Goal: Transaction & Acquisition: Book appointment/travel/reservation

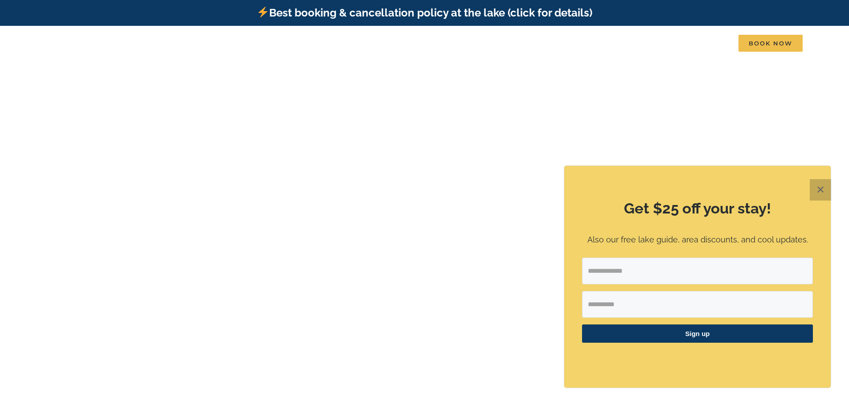
drag, startPoint x: 823, startPoint y: 189, endPoint x: 815, endPoint y: 184, distance: 9.4
click at [823, 188] on button "✕" at bounding box center [820, 189] width 21 height 21
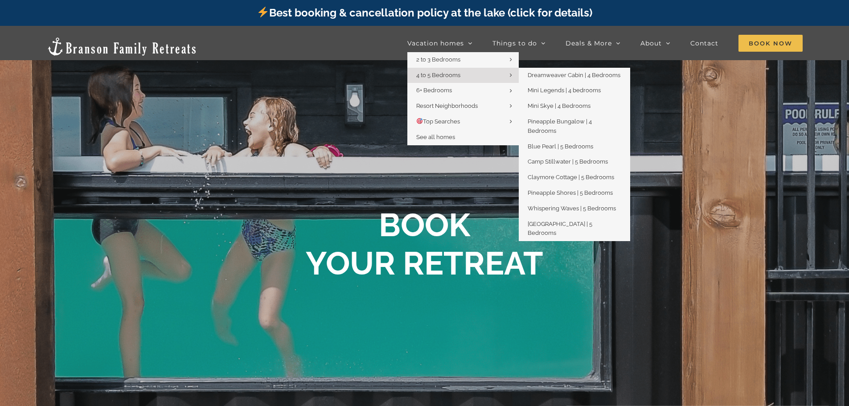
click at [437, 73] on span "4 to 5 Bedrooms" at bounding box center [438, 75] width 44 height 7
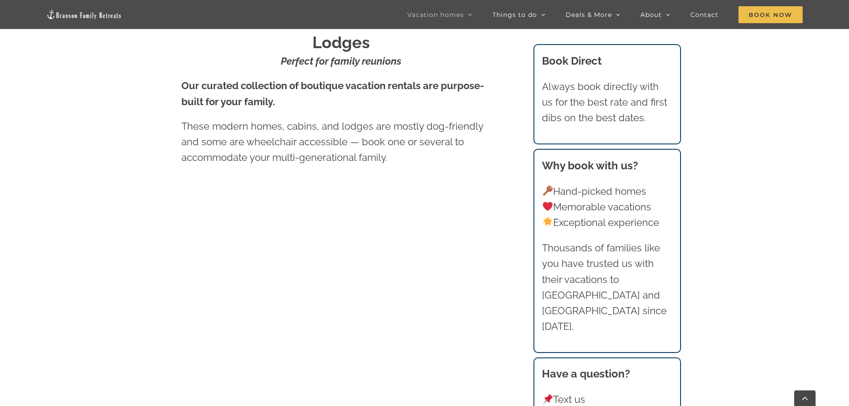
scroll to position [624, 0]
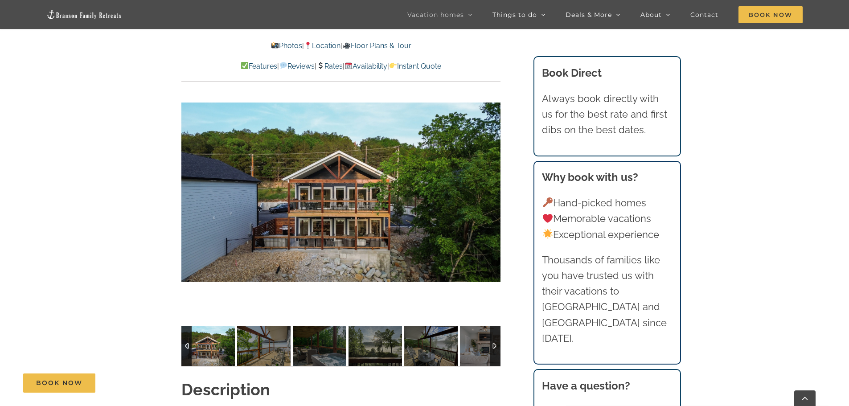
scroll to position [580, 0]
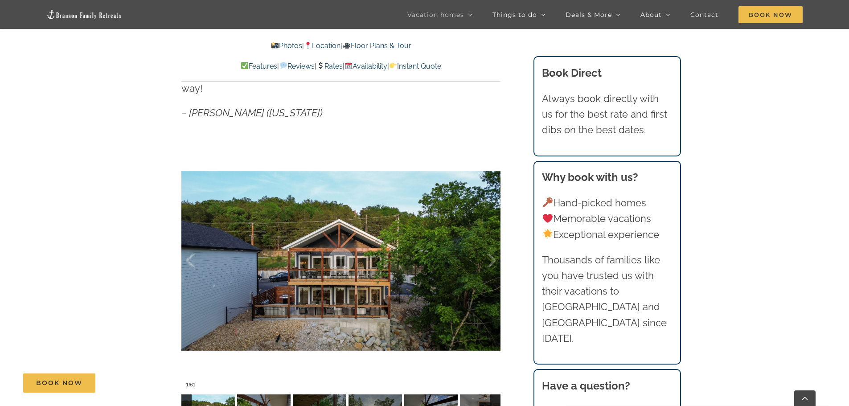
click at [490, 233] on div at bounding box center [483, 260] width 28 height 55
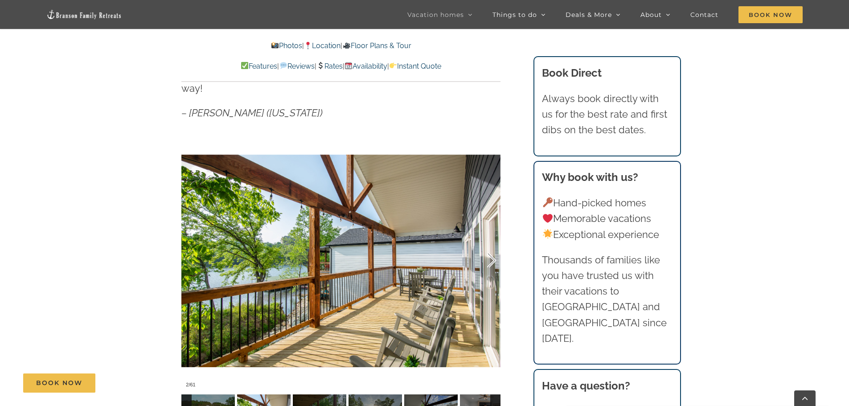
click at [494, 248] on div at bounding box center [483, 260] width 28 height 55
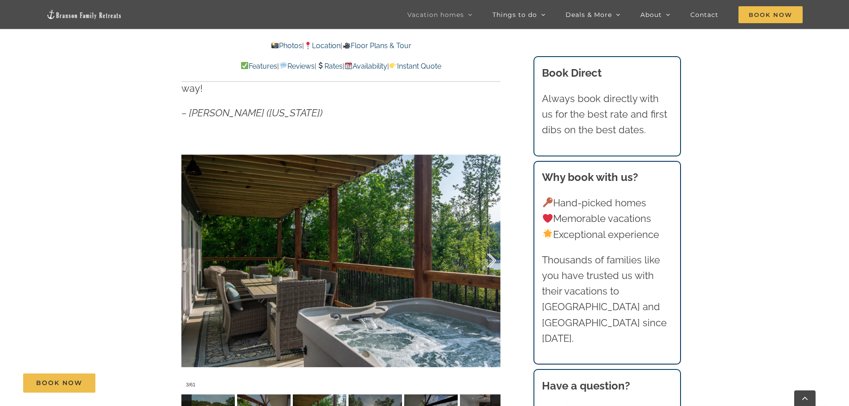
click at [494, 248] on div at bounding box center [483, 260] width 28 height 55
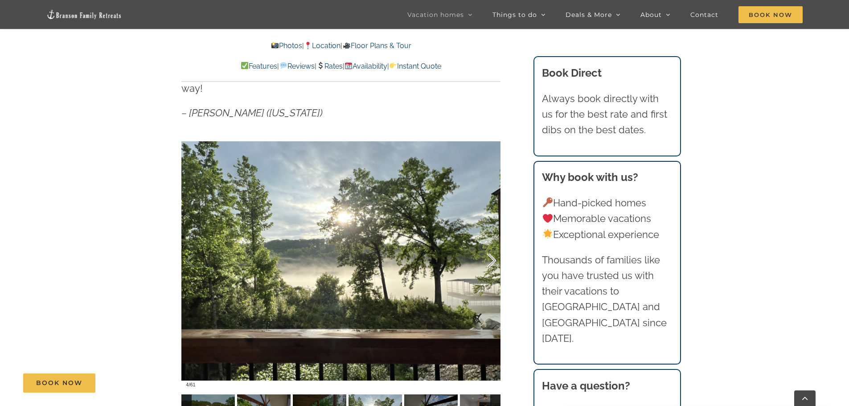
click at [494, 248] on div at bounding box center [483, 260] width 28 height 55
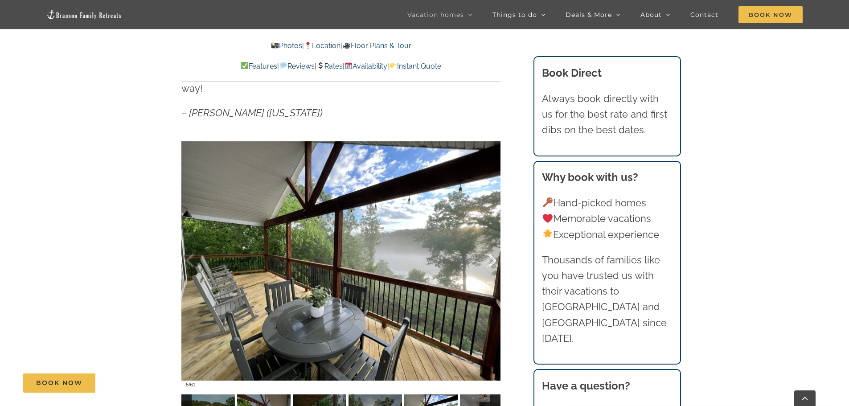
click at [494, 248] on div at bounding box center [483, 260] width 28 height 55
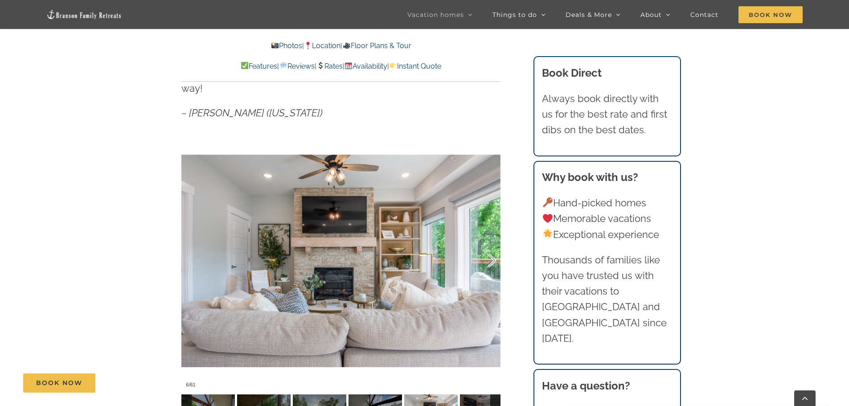
click at [494, 248] on div at bounding box center [483, 260] width 28 height 55
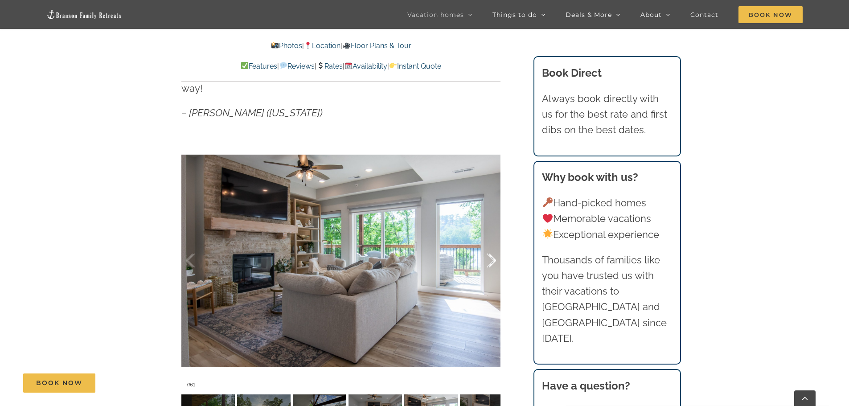
click at [494, 248] on div at bounding box center [483, 260] width 28 height 55
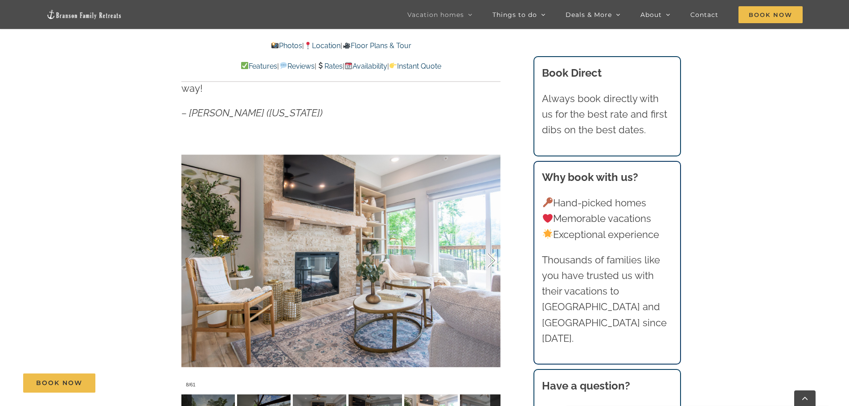
click at [494, 248] on div at bounding box center [483, 260] width 28 height 55
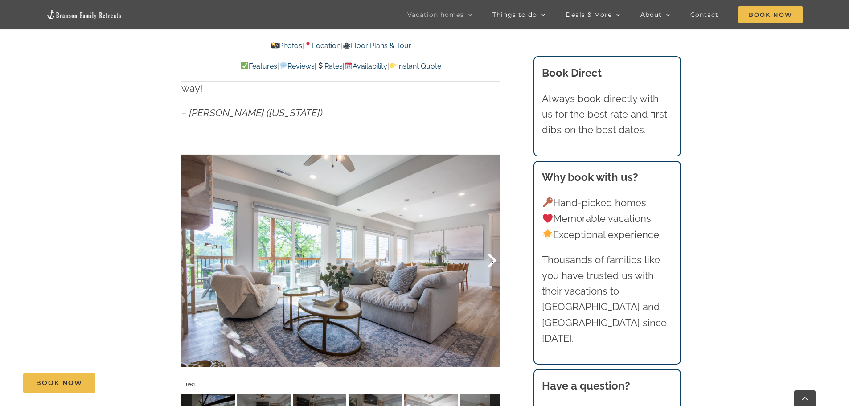
click at [494, 248] on div at bounding box center [483, 260] width 28 height 55
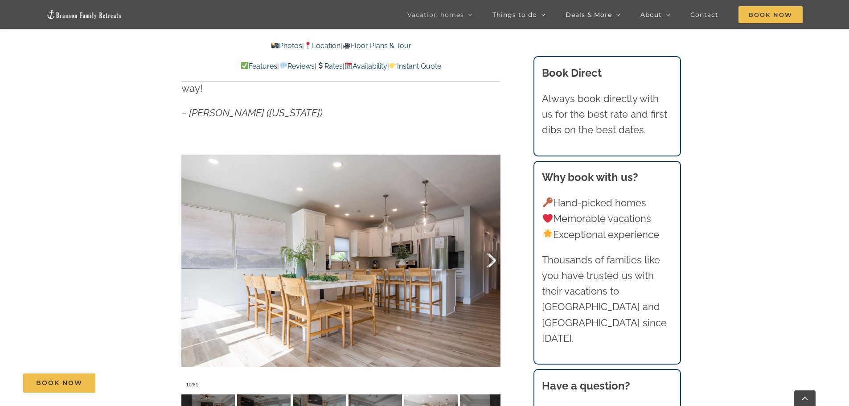
click at [494, 248] on div at bounding box center [483, 260] width 28 height 55
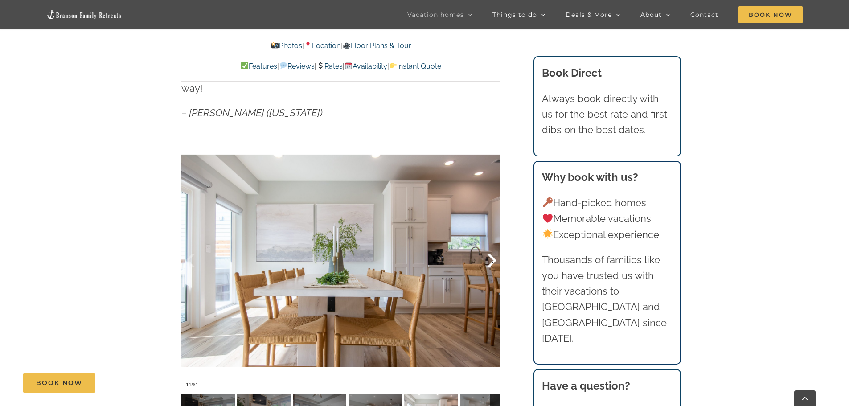
click at [494, 248] on div at bounding box center [483, 260] width 28 height 55
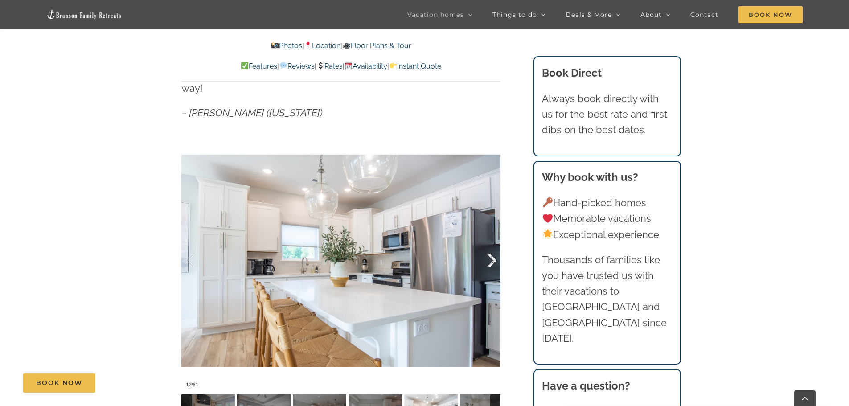
click at [494, 248] on div at bounding box center [483, 260] width 28 height 55
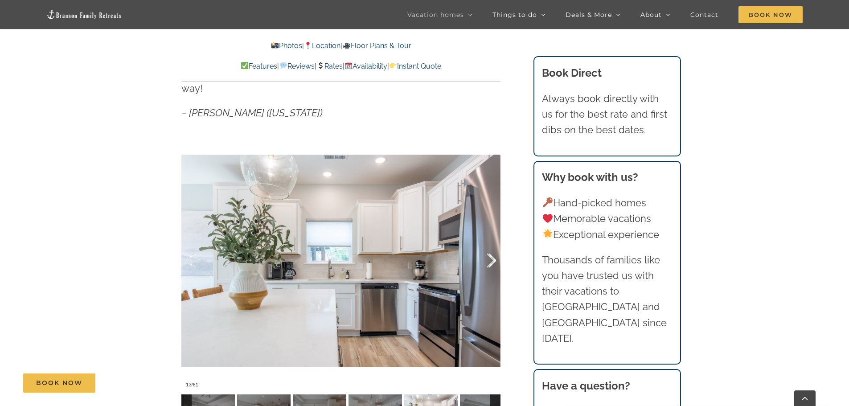
click at [494, 248] on div at bounding box center [483, 260] width 28 height 55
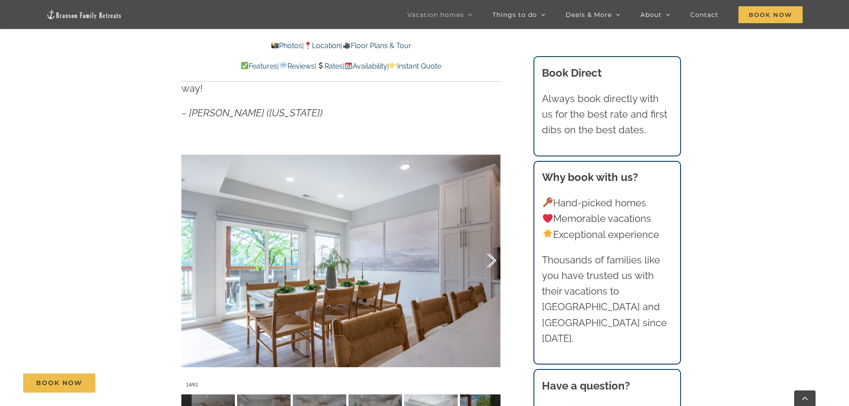
click at [494, 248] on div at bounding box center [483, 260] width 28 height 55
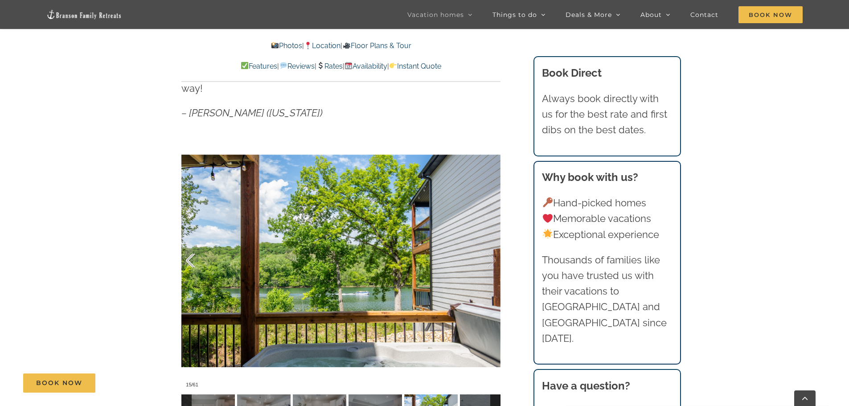
click at [189, 242] on div at bounding box center [200, 260] width 28 height 55
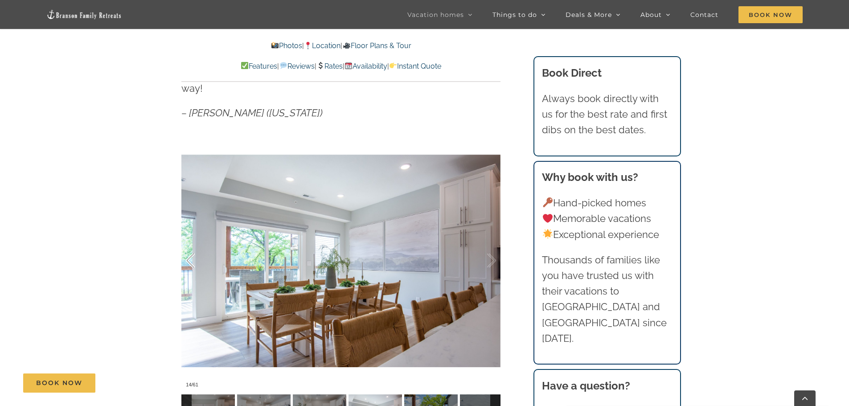
click at [189, 242] on div at bounding box center [200, 260] width 28 height 55
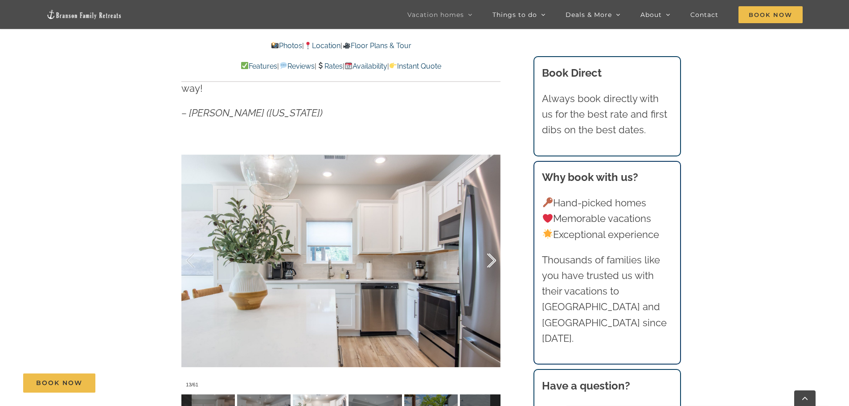
click at [491, 248] on div at bounding box center [483, 260] width 28 height 55
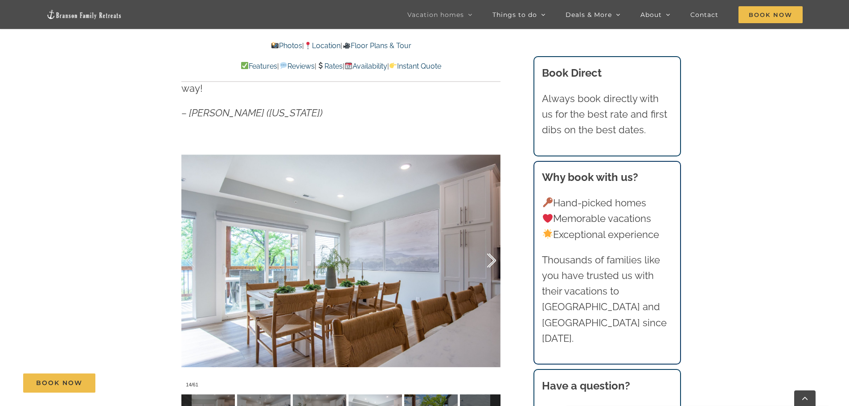
click at [491, 248] on div at bounding box center [483, 260] width 28 height 55
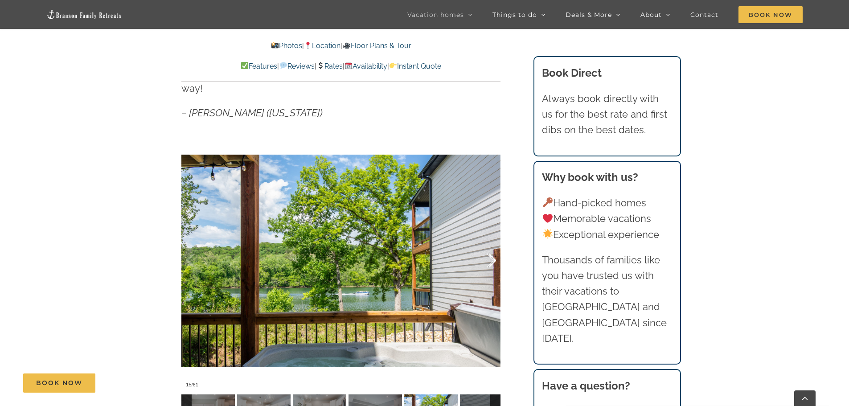
click at [491, 248] on div at bounding box center [483, 260] width 28 height 55
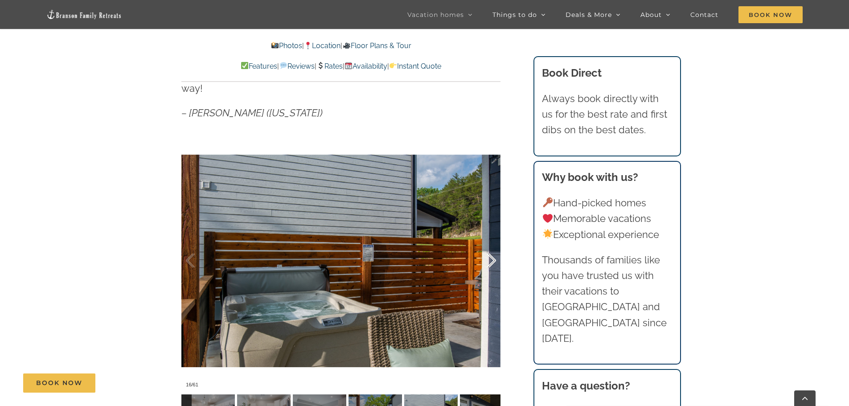
click at [491, 248] on div at bounding box center [483, 260] width 28 height 55
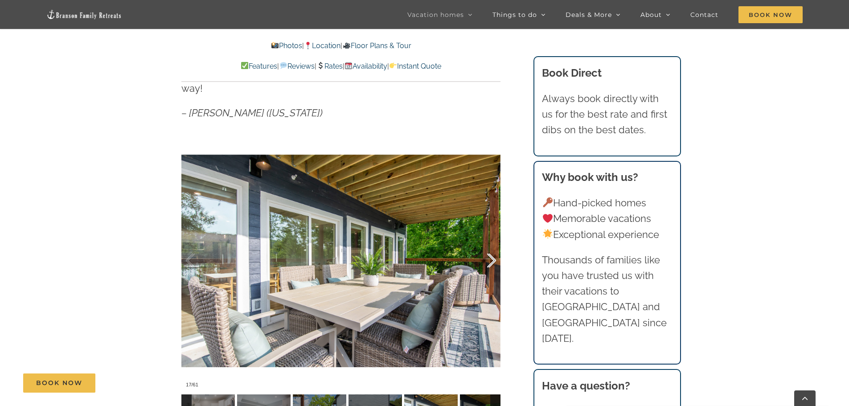
click at [491, 248] on div at bounding box center [483, 260] width 28 height 55
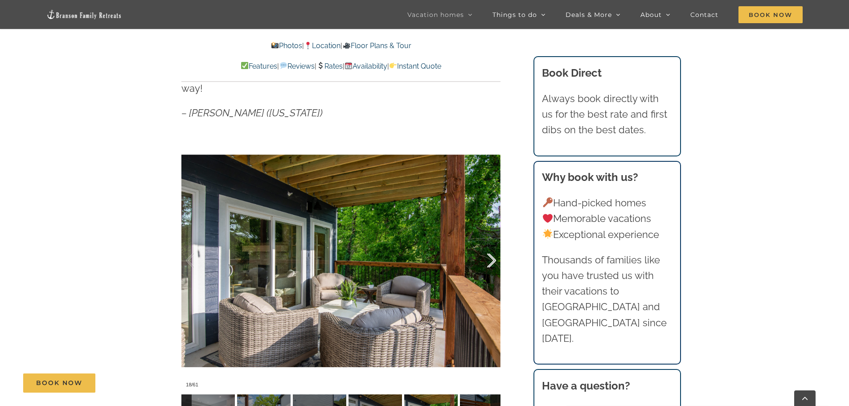
click at [491, 248] on div at bounding box center [483, 260] width 28 height 55
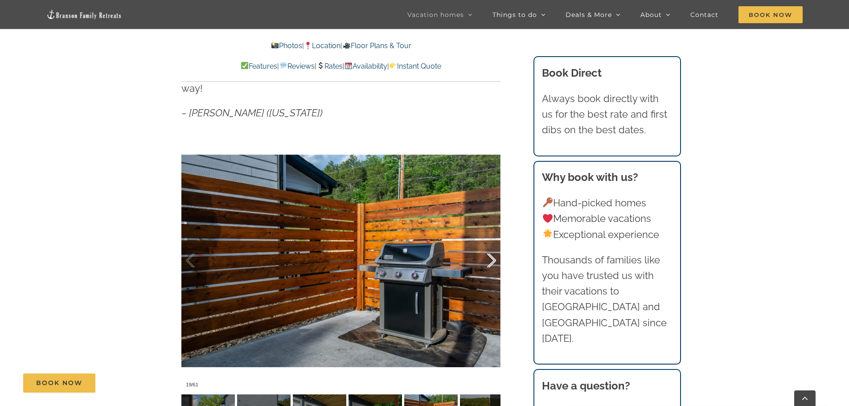
click at [491, 248] on div at bounding box center [483, 260] width 28 height 55
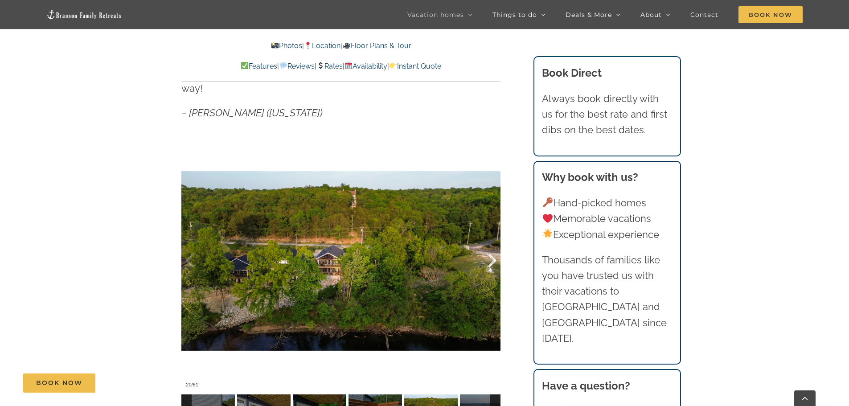
click at [491, 248] on div at bounding box center [483, 260] width 28 height 55
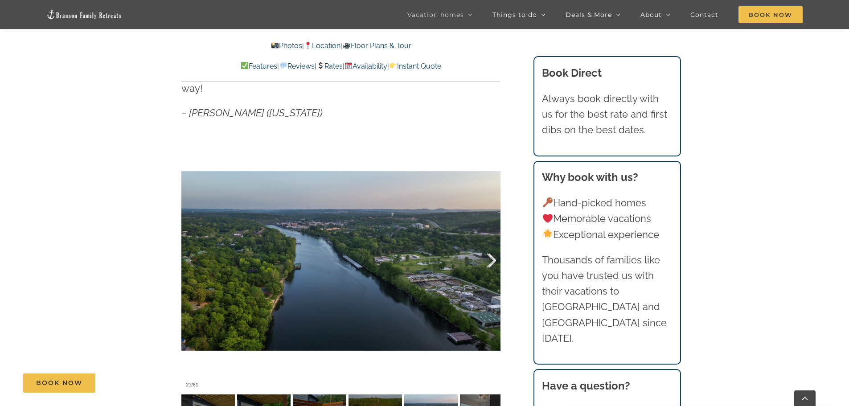
click at [491, 248] on div at bounding box center [483, 260] width 28 height 55
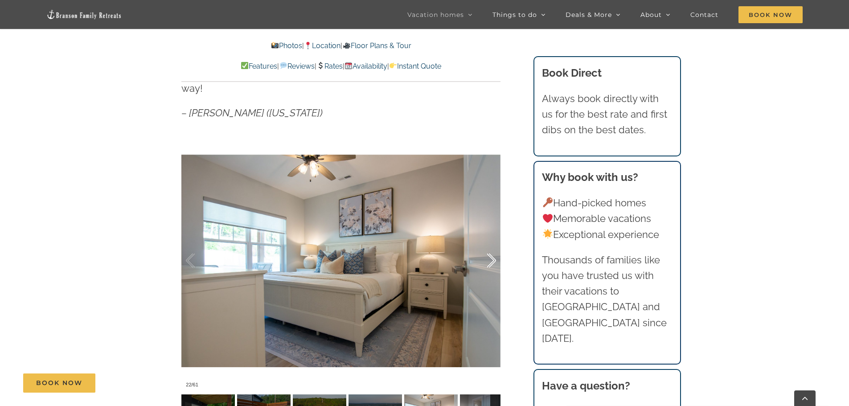
click at [491, 248] on div at bounding box center [483, 260] width 28 height 55
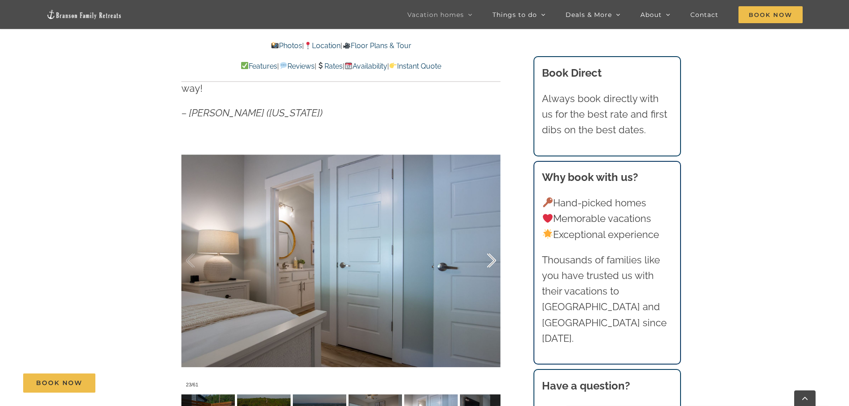
click at [491, 248] on div at bounding box center [483, 260] width 28 height 55
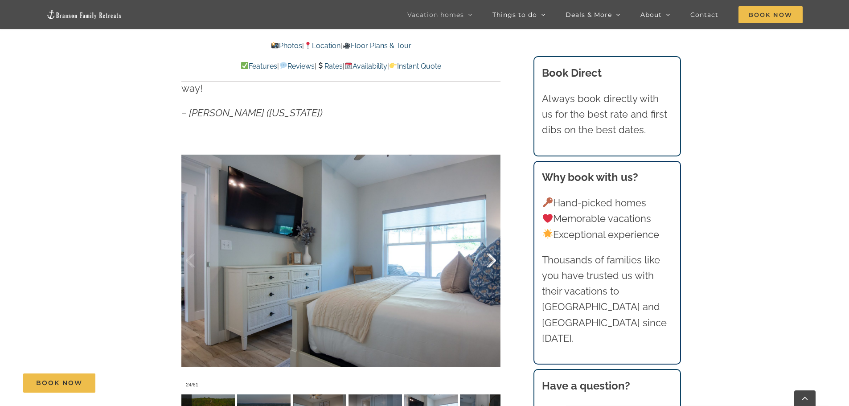
click at [491, 248] on div at bounding box center [483, 260] width 28 height 55
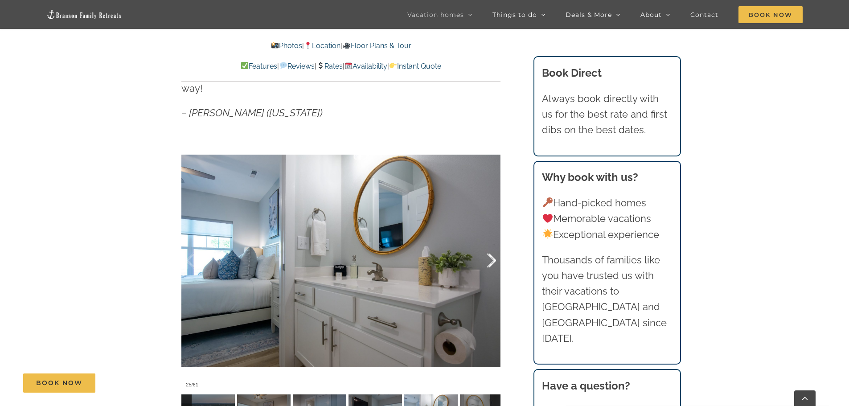
click at [491, 248] on div at bounding box center [483, 260] width 28 height 55
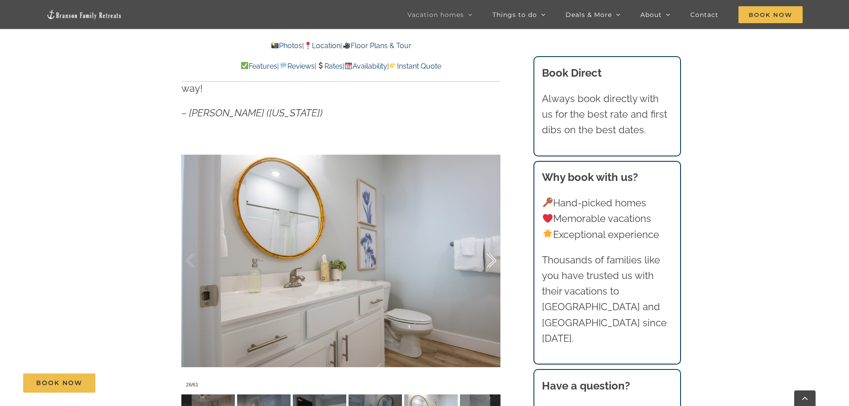
click at [491, 248] on div at bounding box center [483, 260] width 28 height 55
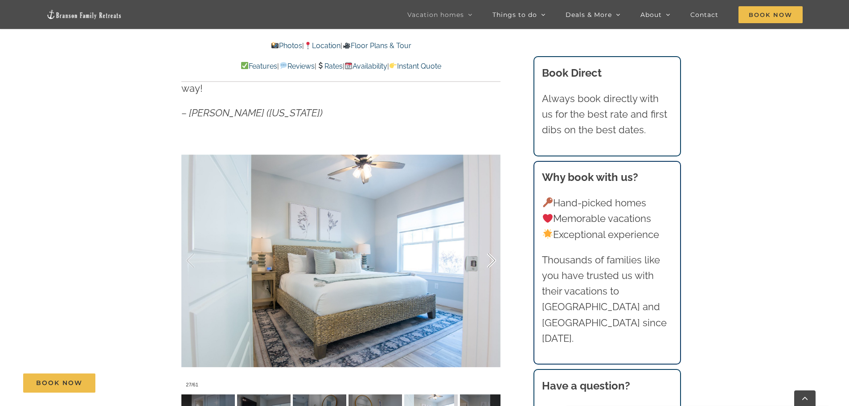
click at [491, 248] on div at bounding box center [483, 260] width 28 height 55
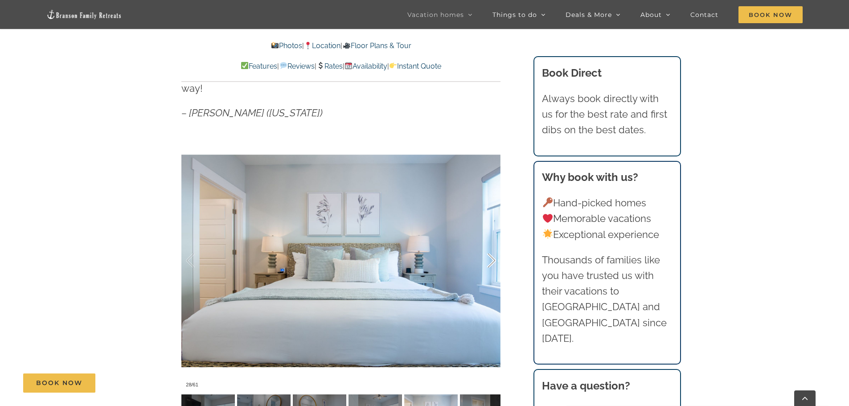
click at [491, 248] on div at bounding box center [483, 260] width 28 height 55
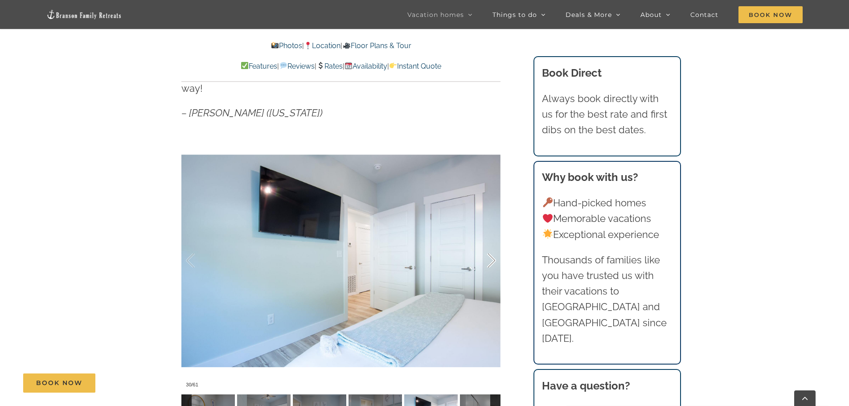
click at [491, 248] on div at bounding box center [483, 260] width 28 height 55
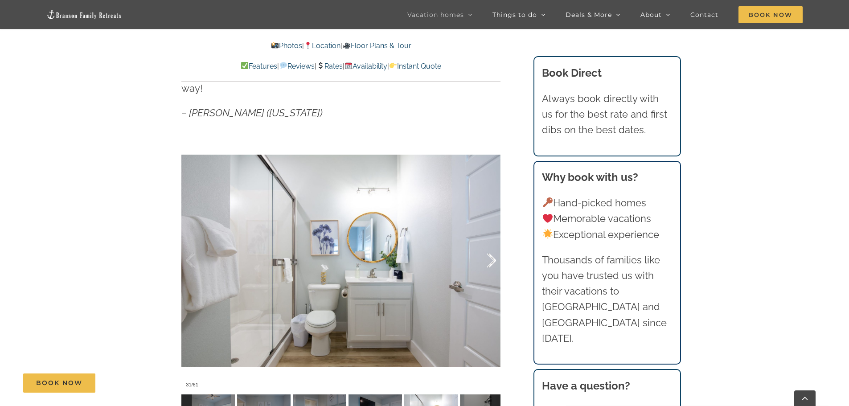
click at [491, 248] on div at bounding box center [483, 260] width 28 height 55
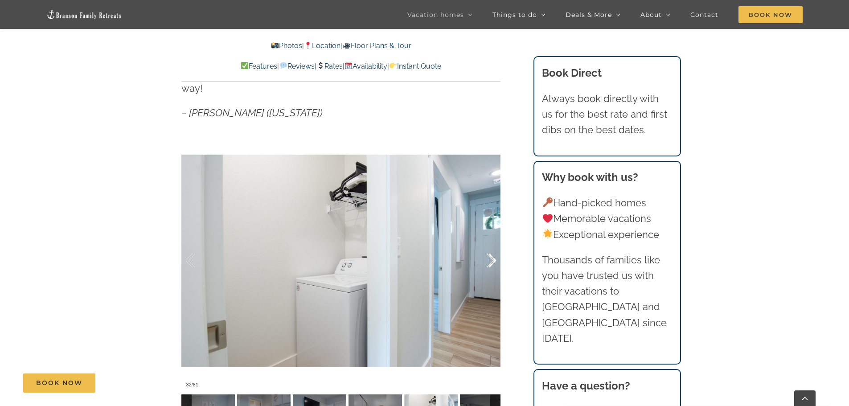
click at [491, 248] on div at bounding box center [483, 260] width 28 height 55
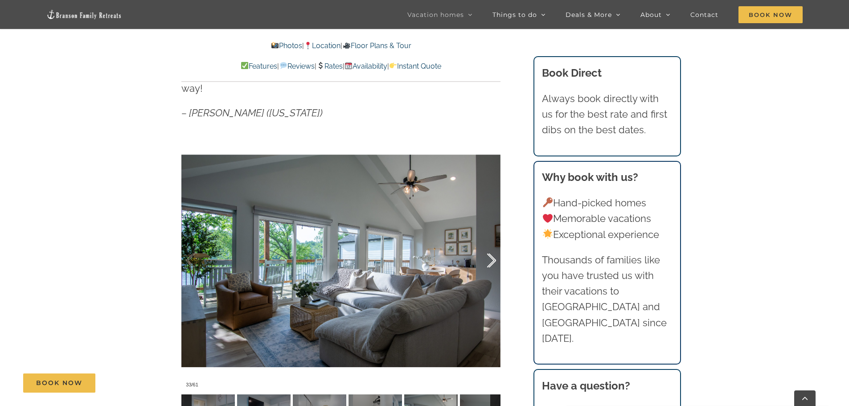
click at [491, 248] on div at bounding box center [483, 260] width 28 height 55
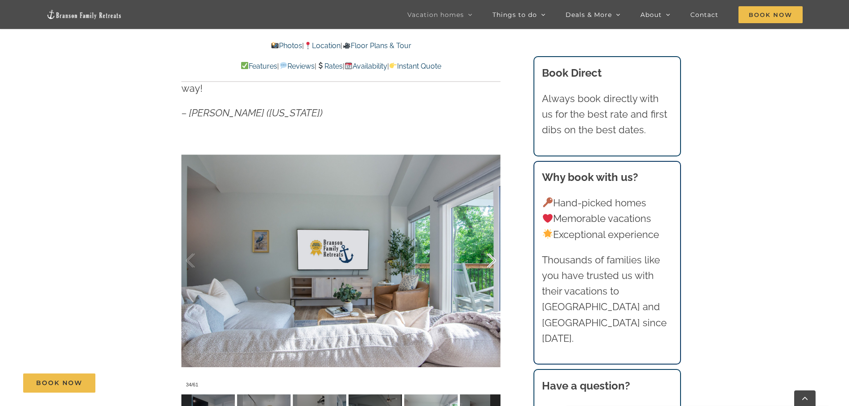
click at [491, 248] on div at bounding box center [483, 260] width 28 height 55
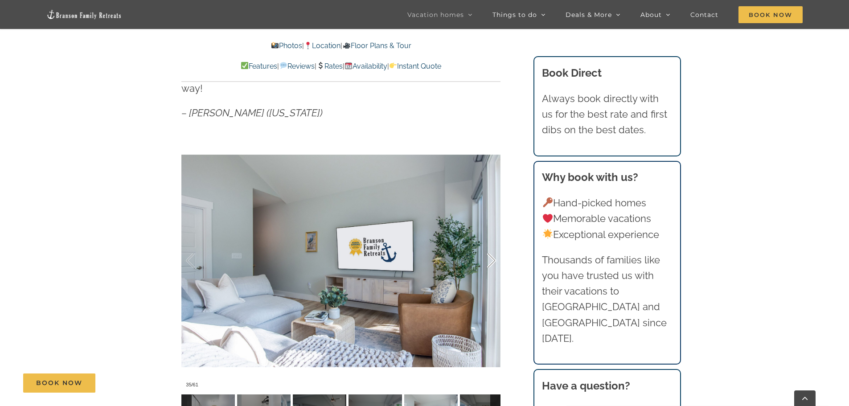
click at [491, 248] on div at bounding box center [483, 260] width 28 height 55
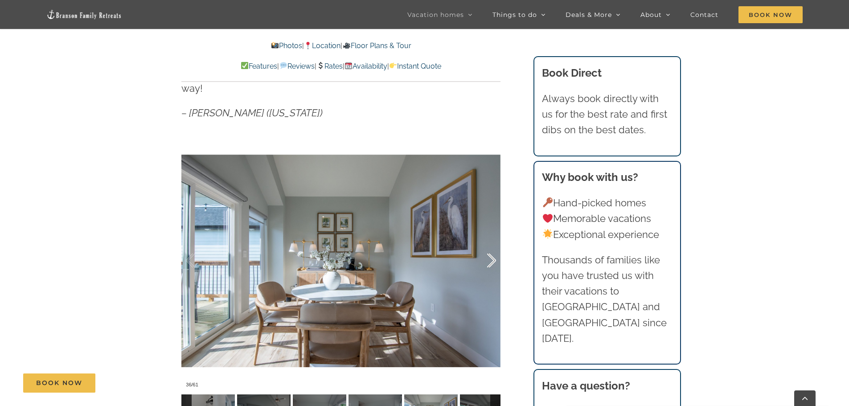
click at [491, 248] on div at bounding box center [483, 260] width 28 height 55
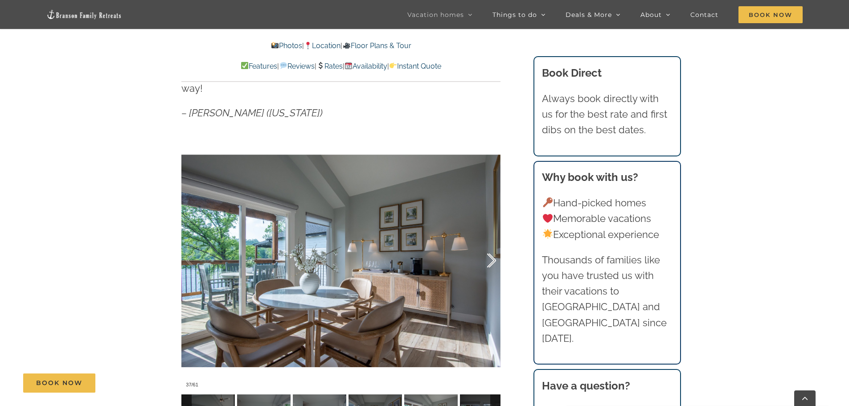
click at [491, 248] on div at bounding box center [483, 260] width 28 height 55
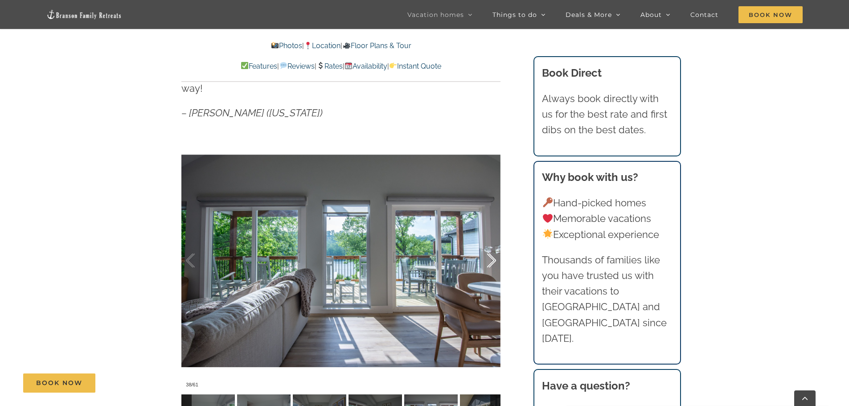
click at [491, 248] on div at bounding box center [483, 260] width 28 height 55
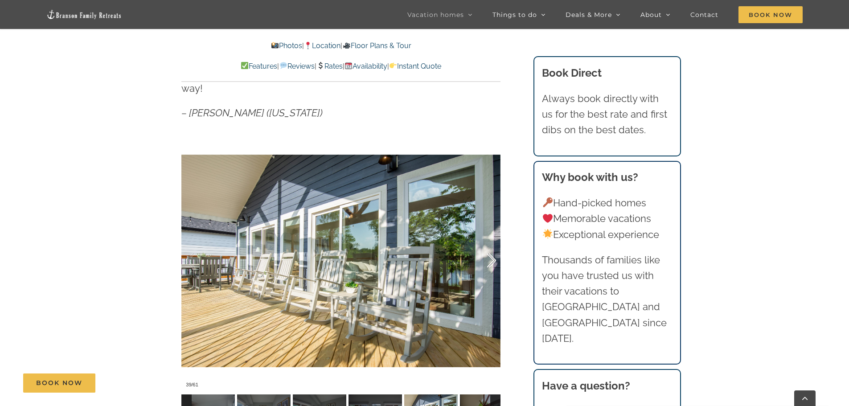
click at [491, 248] on div at bounding box center [483, 260] width 28 height 55
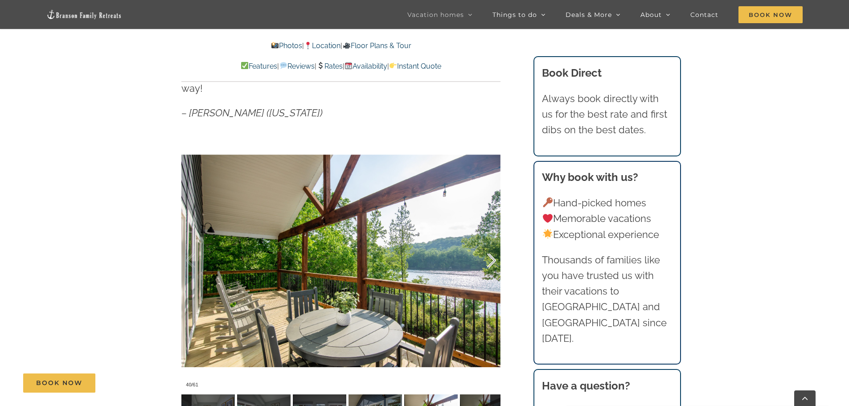
click at [491, 248] on div at bounding box center [483, 260] width 28 height 55
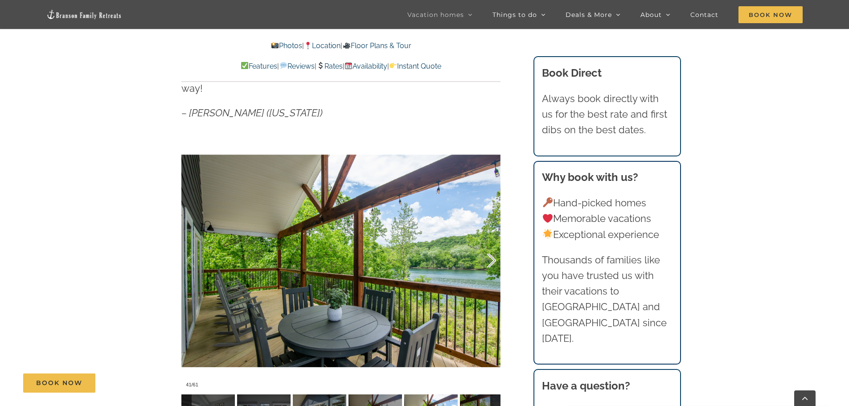
click at [491, 248] on div at bounding box center [483, 260] width 28 height 55
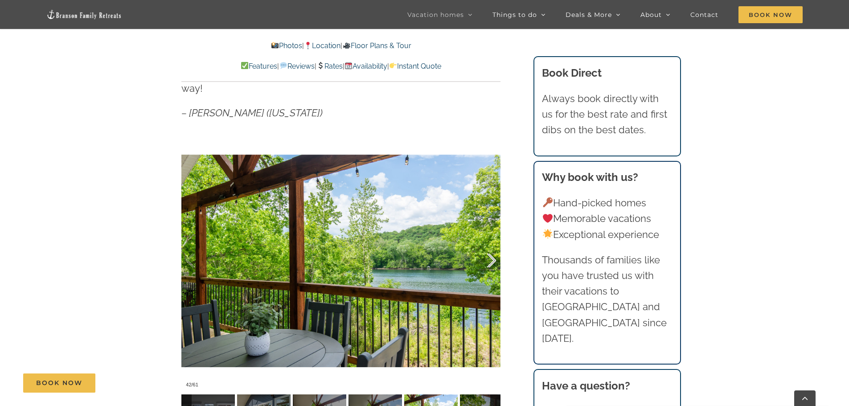
click at [491, 248] on div at bounding box center [483, 260] width 28 height 55
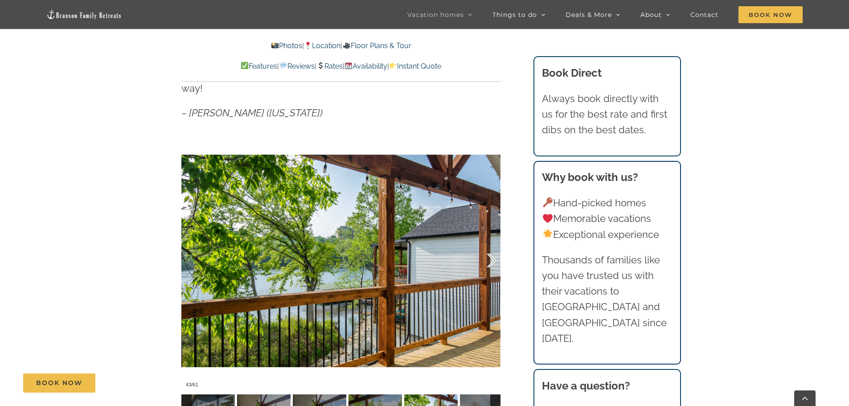
click at [491, 248] on div at bounding box center [483, 260] width 28 height 55
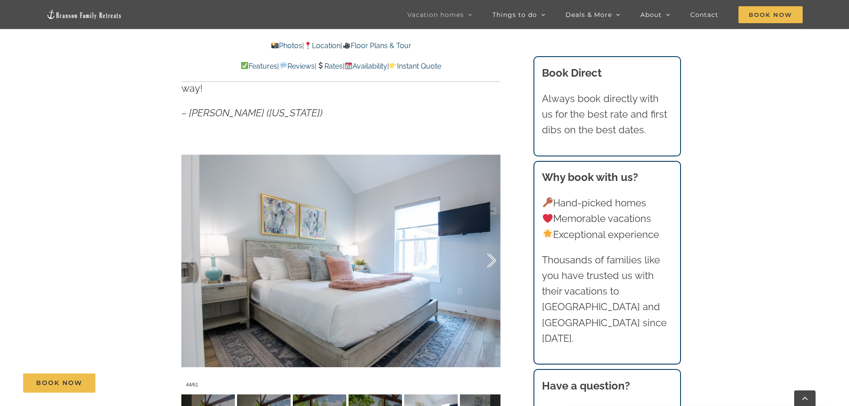
click at [491, 248] on div at bounding box center [483, 260] width 28 height 55
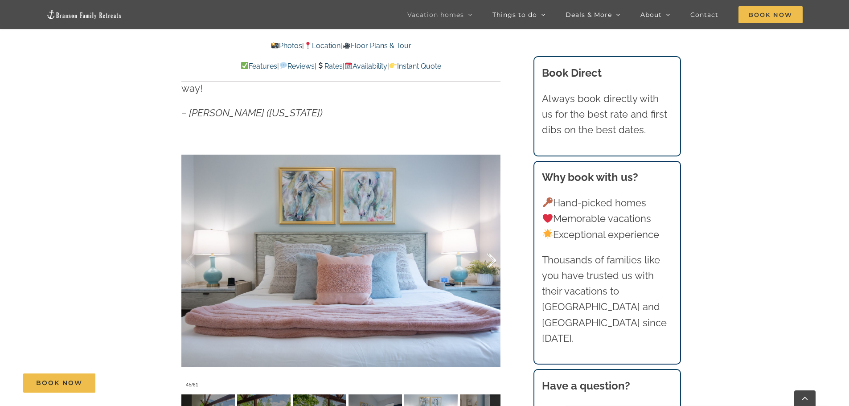
click at [491, 248] on div at bounding box center [483, 260] width 28 height 55
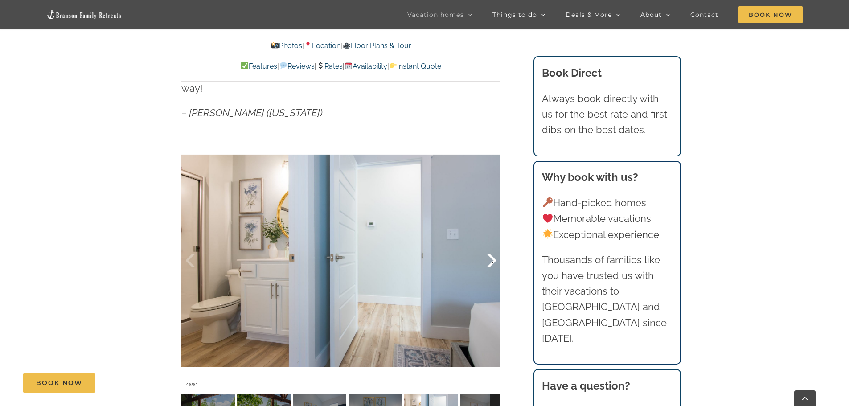
click at [491, 248] on div at bounding box center [483, 260] width 28 height 55
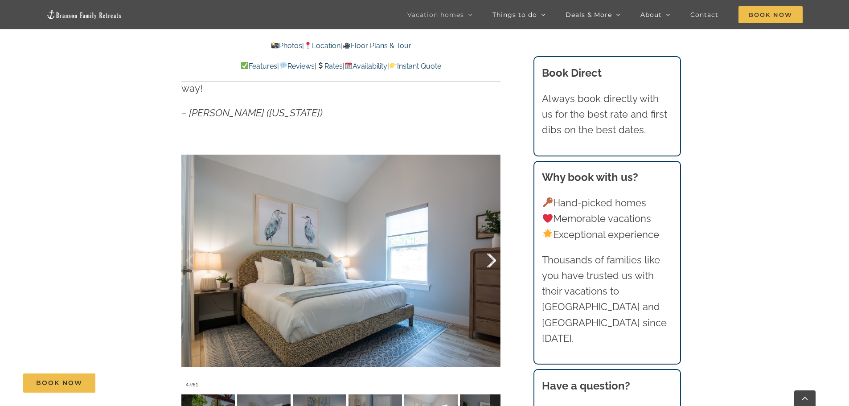
click at [491, 248] on div at bounding box center [483, 260] width 28 height 55
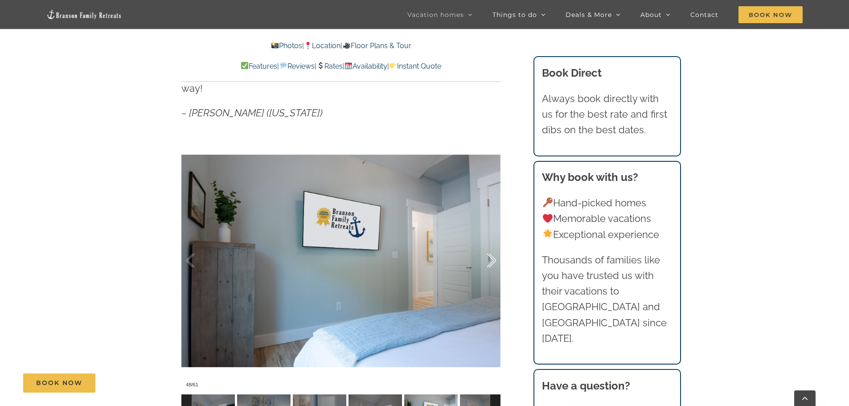
click at [491, 248] on div at bounding box center [483, 260] width 28 height 55
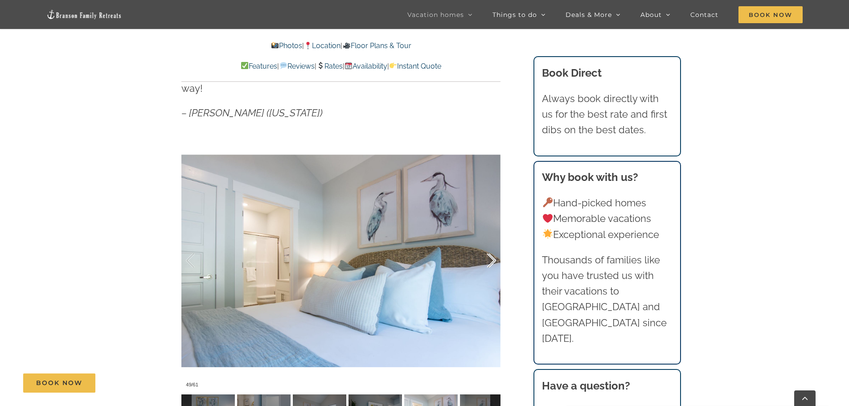
click at [491, 248] on div at bounding box center [483, 260] width 28 height 55
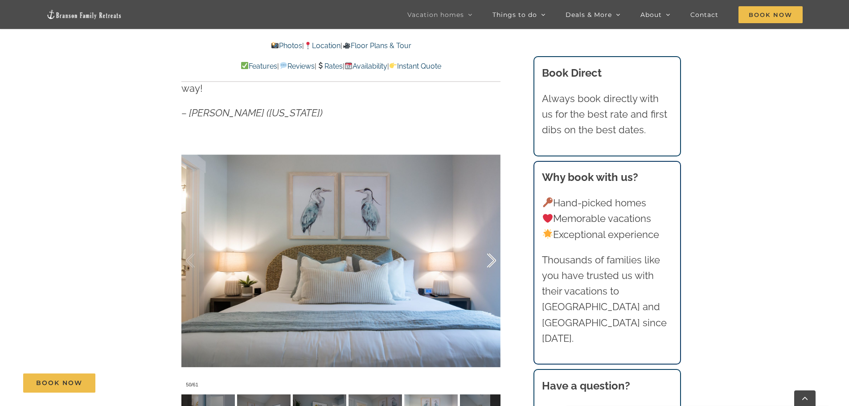
click at [491, 248] on div at bounding box center [483, 260] width 28 height 55
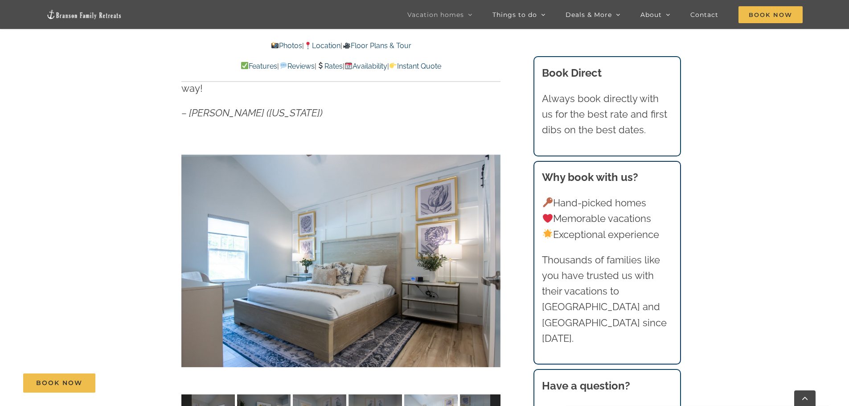
click at [491, 248] on div "51 / 61" at bounding box center [340, 261] width 319 height 262
click at [492, 247] on div at bounding box center [483, 260] width 28 height 55
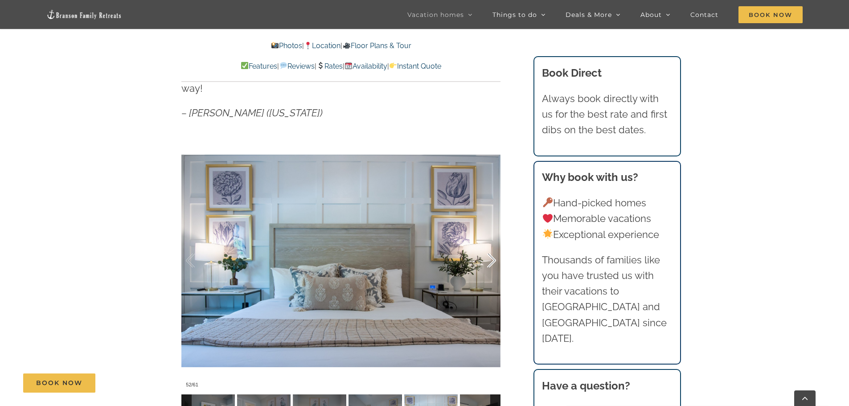
click at [475, 245] on div at bounding box center [483, 260] width 28 height 55
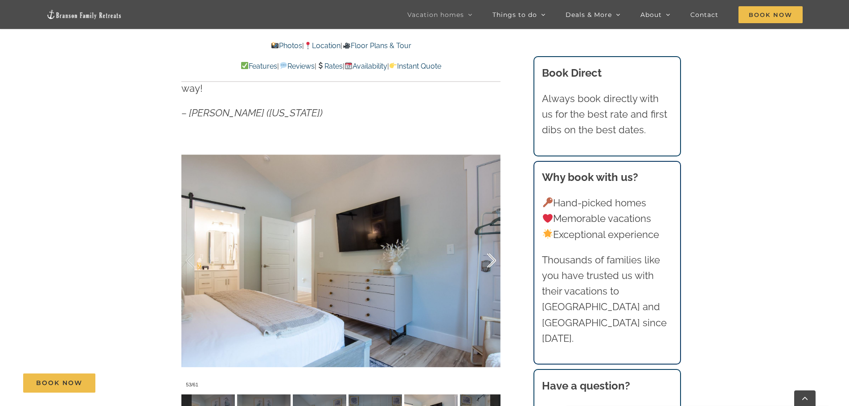
click at [487, 245] on div at bounding box center [483, 260] width 28 height 55
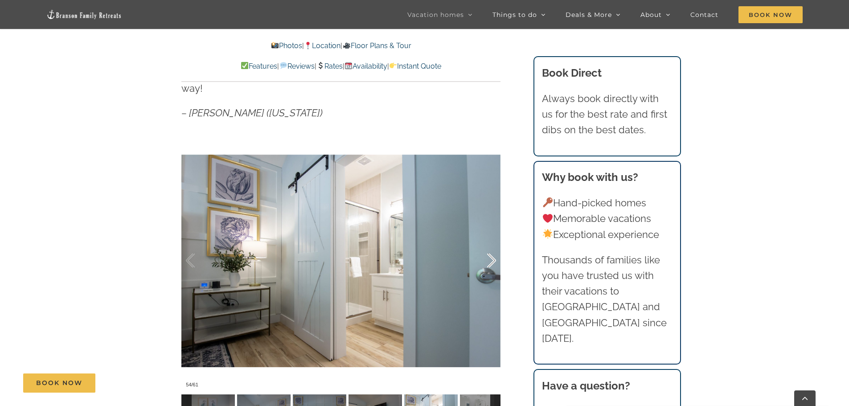
click at [487, 245] on div at bounding box center [483, 260] width 28 height 55
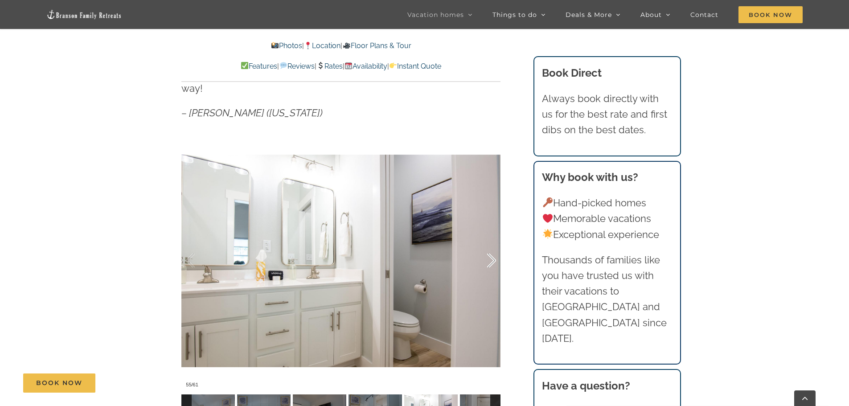
click at [487, 245] on div at bounding box center [483, 260] width 28 height 55
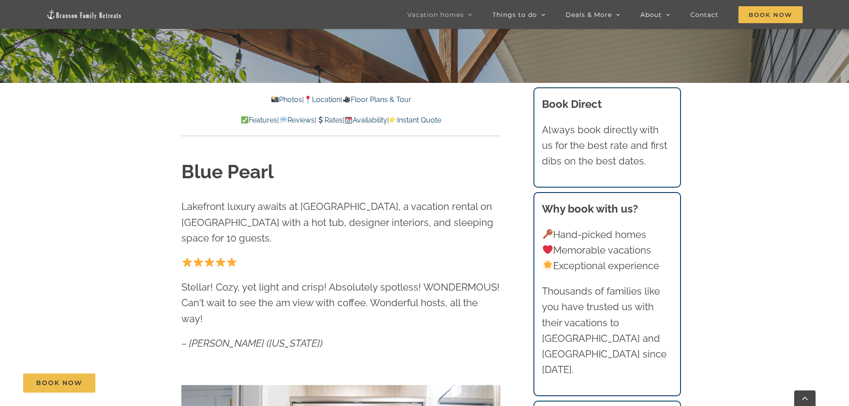
scroll to position [312, 0]
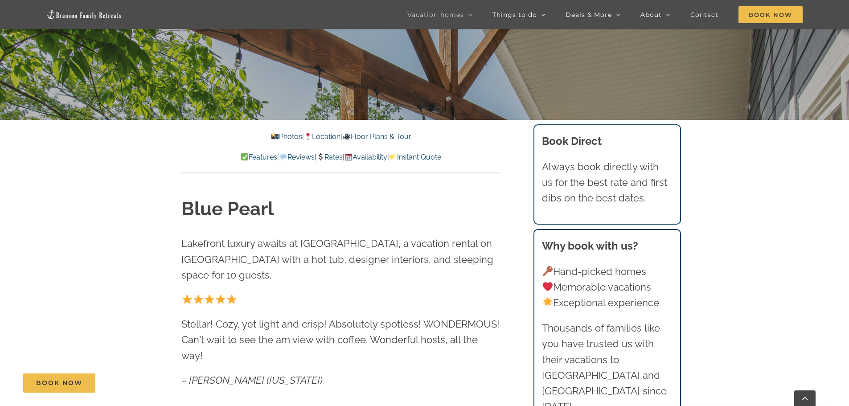
click at [387, 154] on link "Availability" at bounding box center [366, 157] width 43 height 8
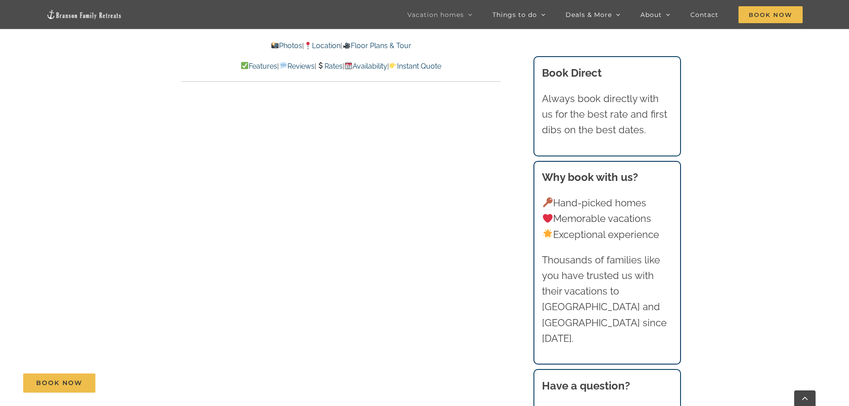
scroll to position [4359, 0]
click at [441, 67] on link "Instant Quote" at bounding box center [415, 66] width 52 height 8
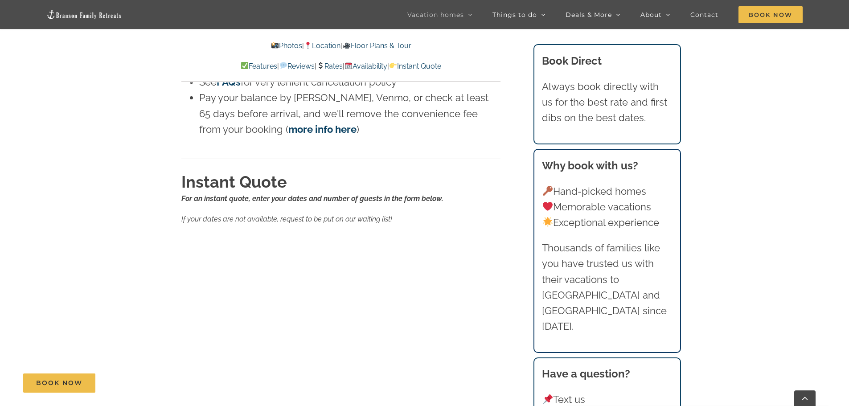
scroll to position [5389, 0]
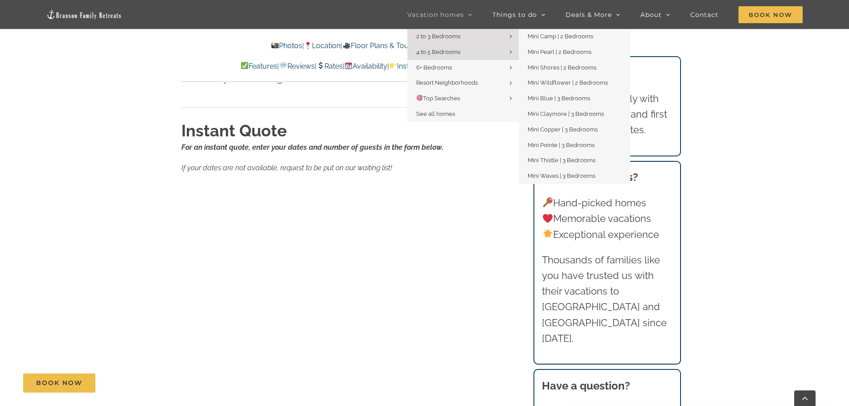
click at [446, 33] on span "2 to 3 Bedrooms" at bounding box center [438, 36] width 44 height 7
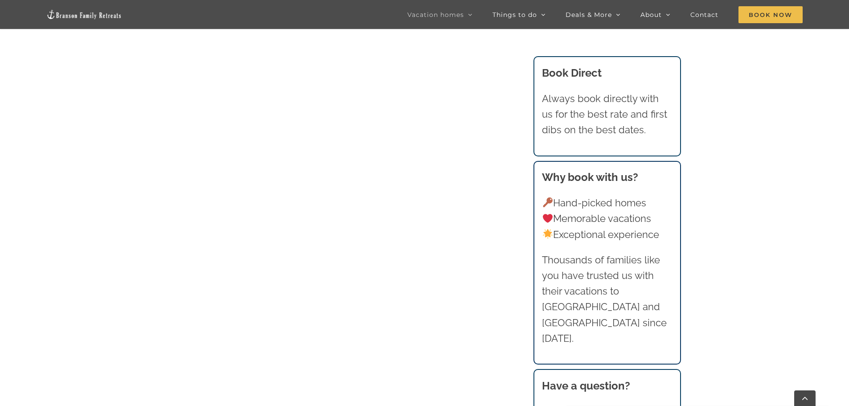
scroll to position [1070, 0]
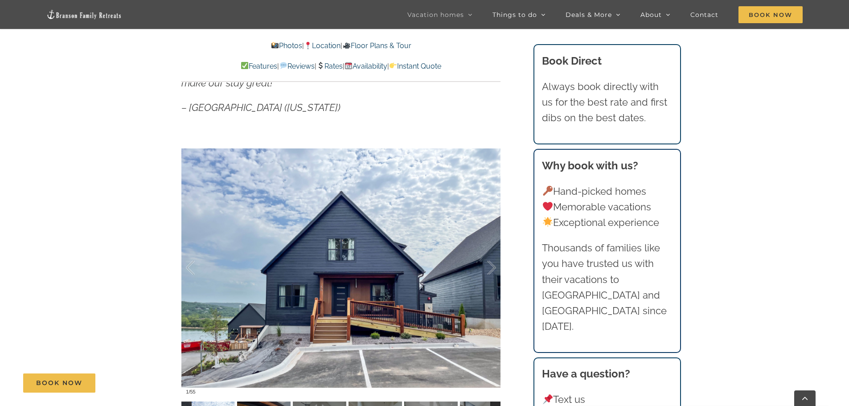
scroll to position [758, 0]
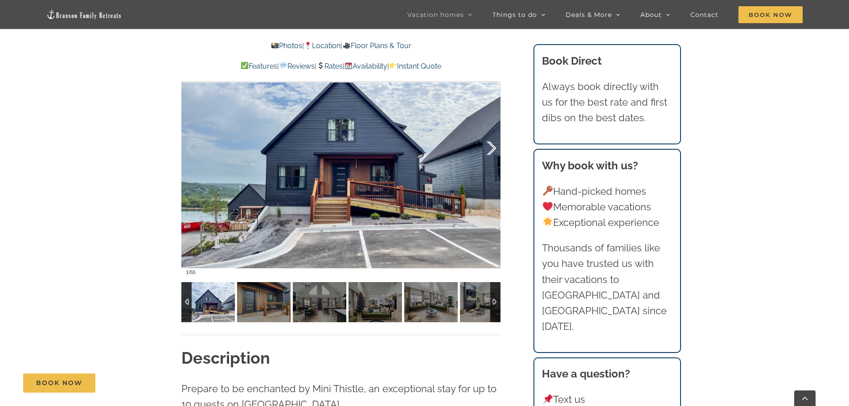
click at [490, 153] on div at bounding box center [483, 148] width 28 height 55
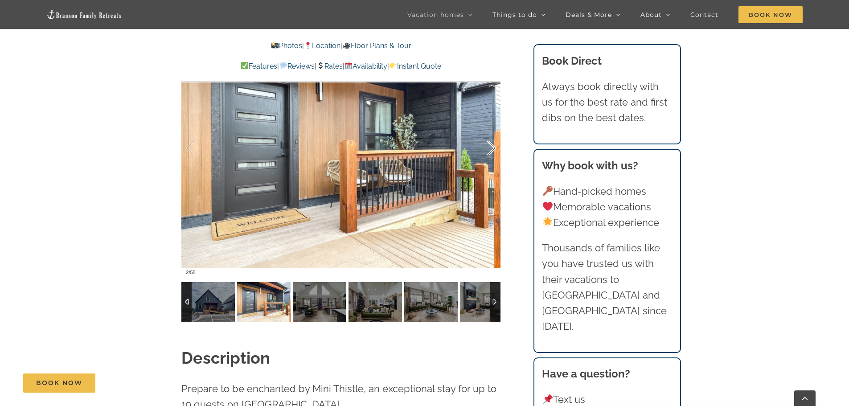
click at [490, 153] on div at bounding box center [483, 148] width 28 height 55
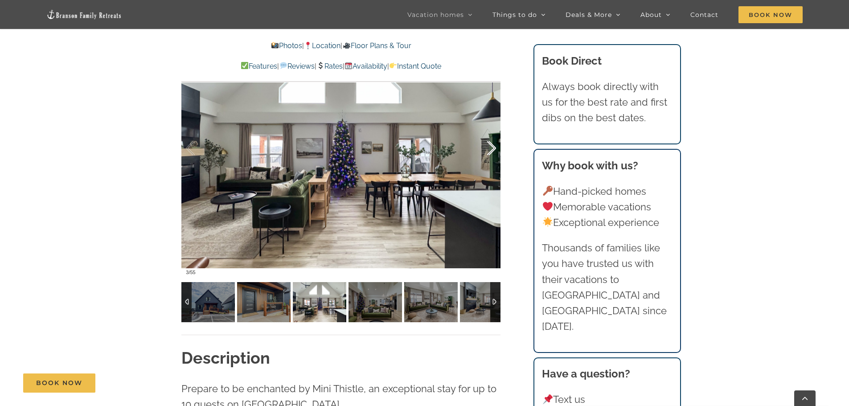
click at [490, 153] on div at bounding box center [483, 148] width 28 height 55
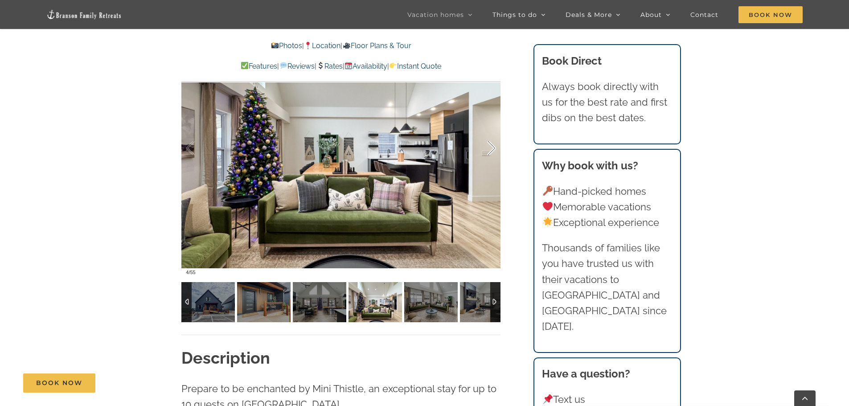
click at [490, 153] on div at bounding box center [483, 148] width 28 height 55
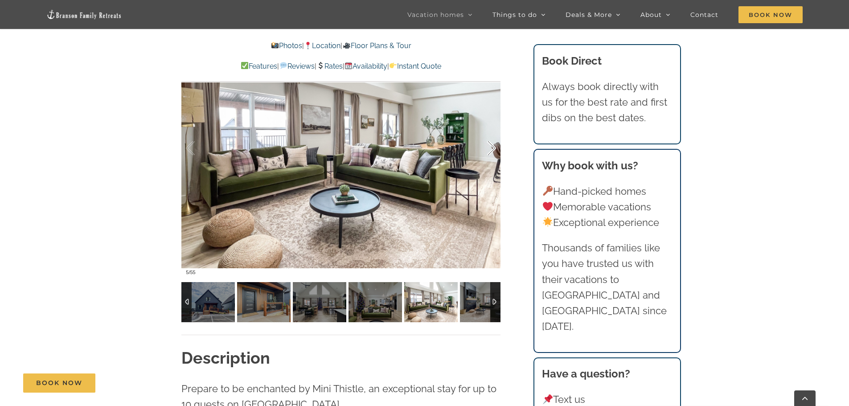
click at [490, 153] on div at bounding box center [483, 148] width 28 height 55
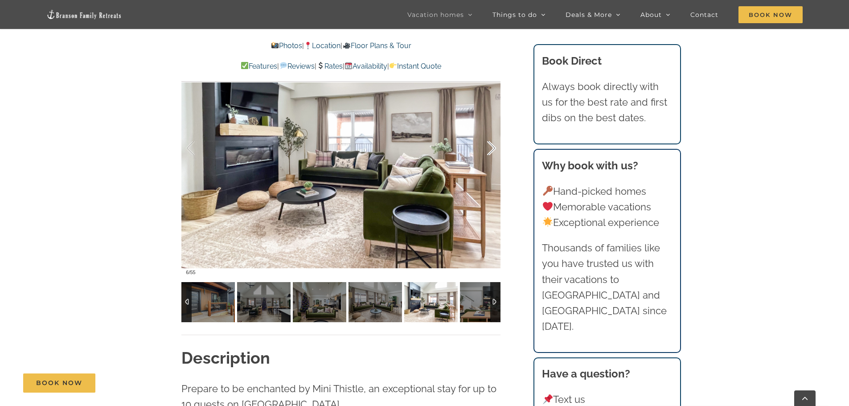
click at [490, 153] on div at bounding box center [483, 148] width 28 height 55
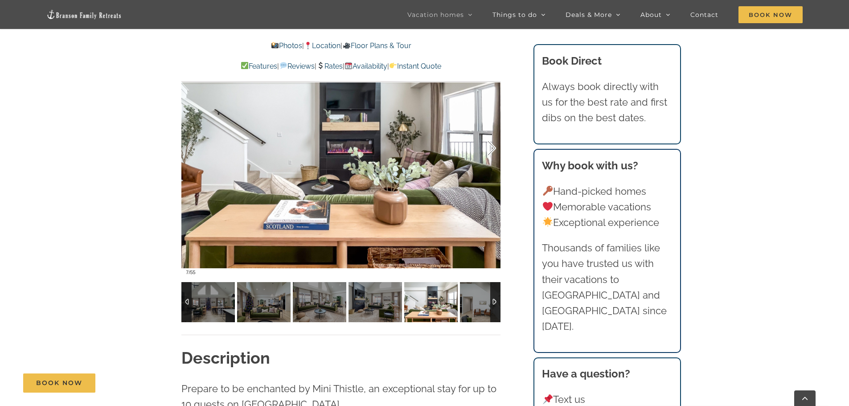
click at [490, 153] on div at bounding box center [483, 148] width 28 height 55
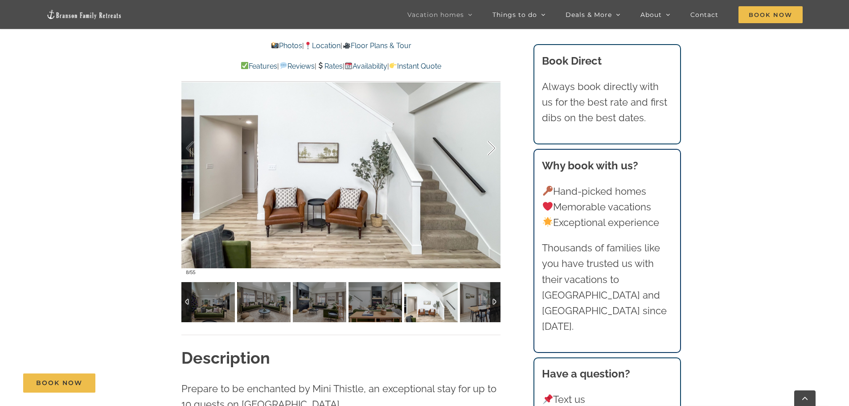
click at [490, 153] on div at bounding box center [483, 148] width 28 height 55
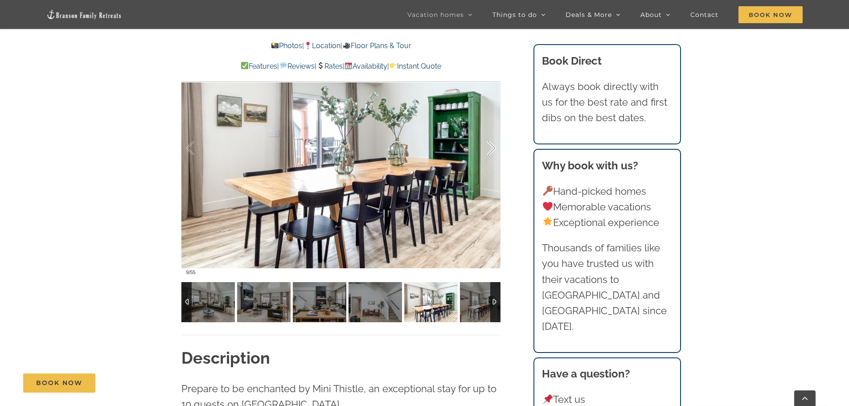
click at [490, 153] on div at bounding box center [483, 148] width 28 height 55
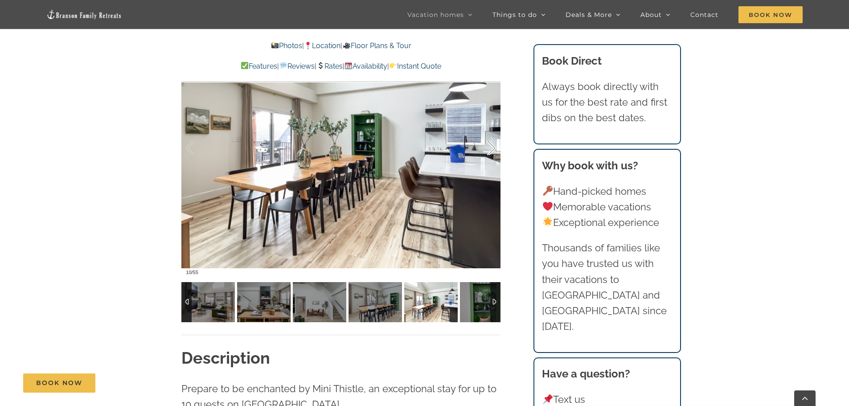
click at [490, 153] on div at bounding box center [483, 148] width 28 height 55
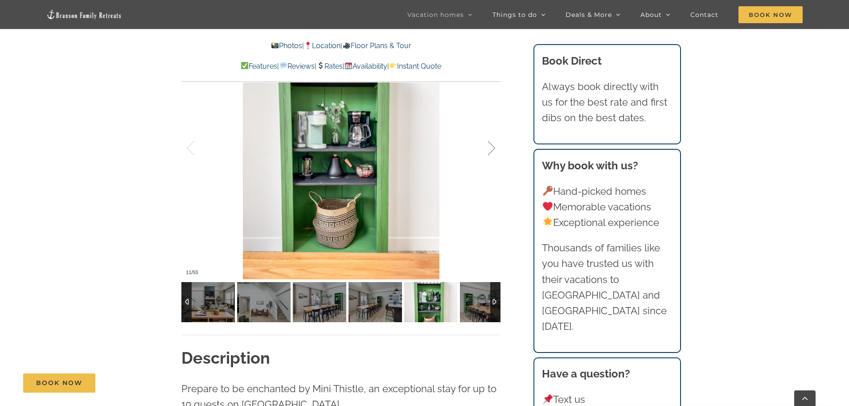
click at [490, 153] on div at bounding box center [483, 148] width 28 height 55
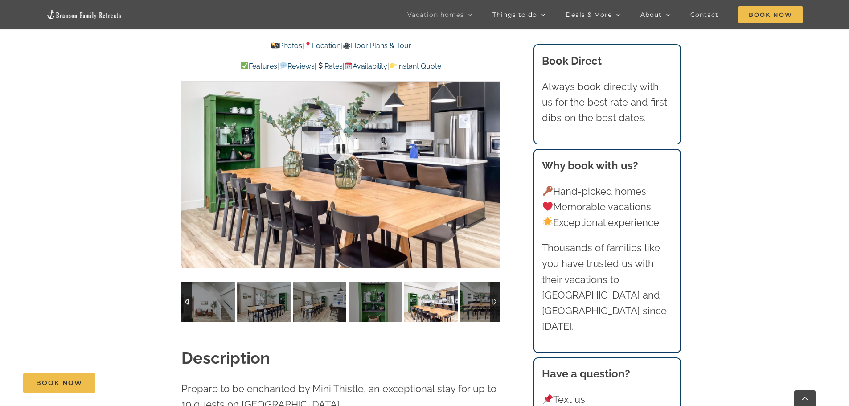
click at [490, 153] on div at bounding box center [340, 148] width 319 height 262
click at [490, 153] on div at bounding box center [483, 148] width 28 height 55
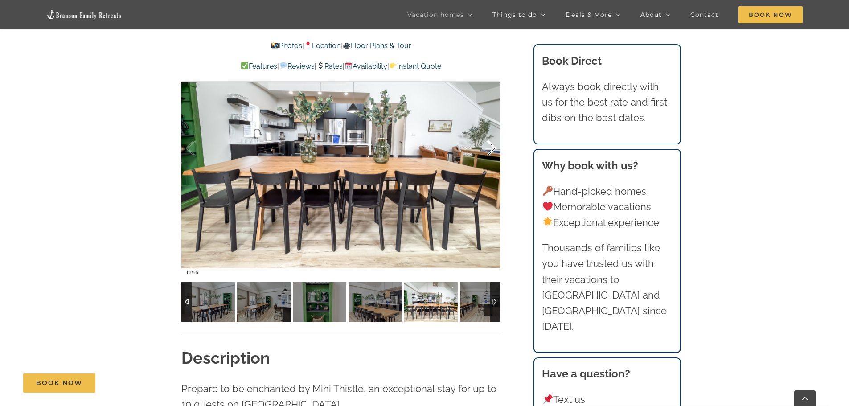
click at [490, 152] on div at bounding box center [483, 148] width 28 height 55
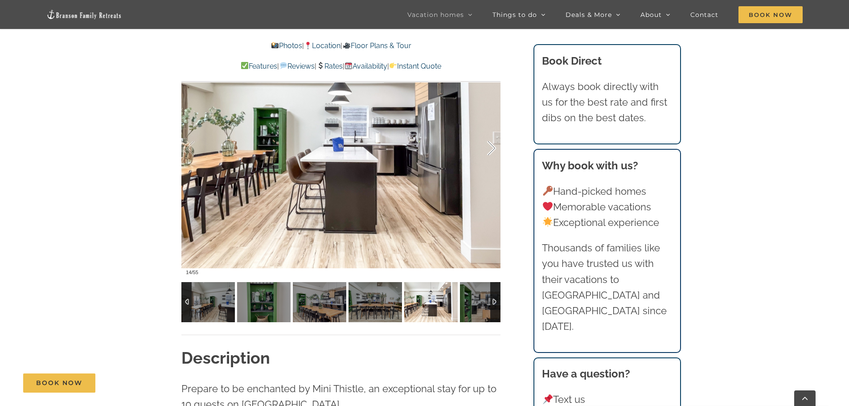
click at [490, 152] on div at bounding box center [483, 148] width 28 height 55
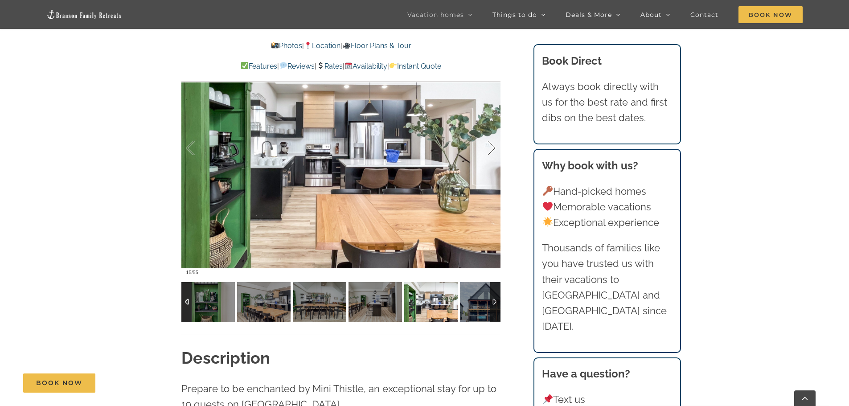
click at [490, 152] on div at bounding box center [483, 148] width 28 height 55
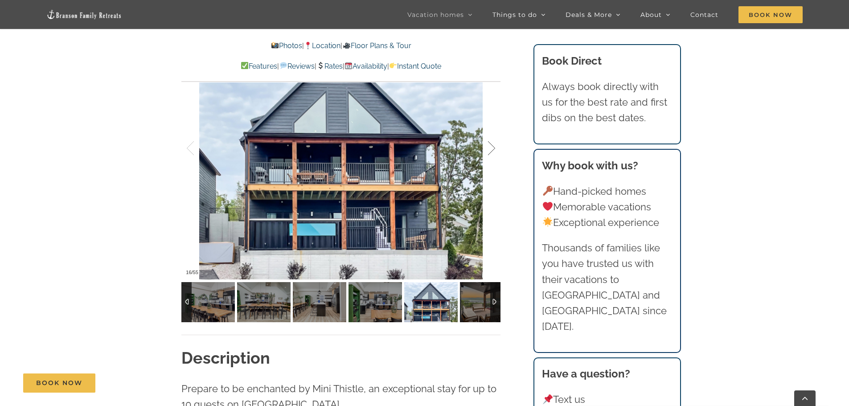
click at [490, 152] on div at bounding box center [483, 148] width 28 height 55
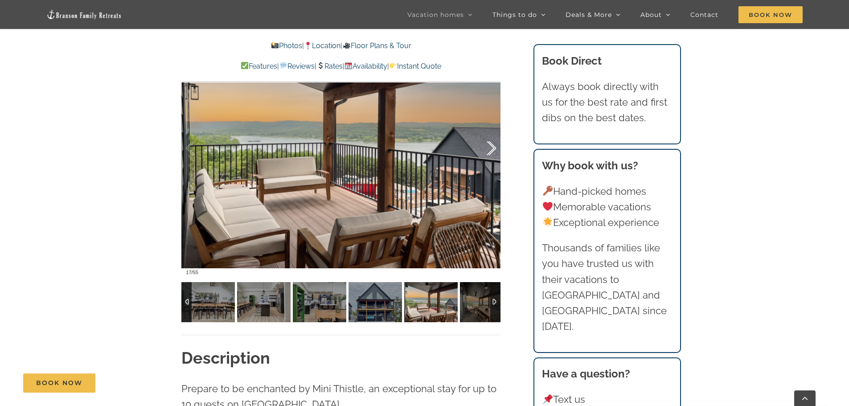
click at [490, 152] on div at bounding box center [483, 148] width 28 height 55
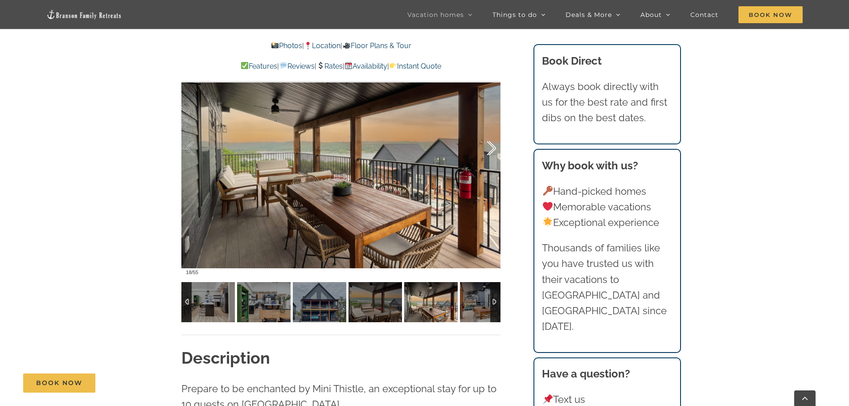
click at [490, 152] on div at bounding box center [483, 148] width 28 height 55
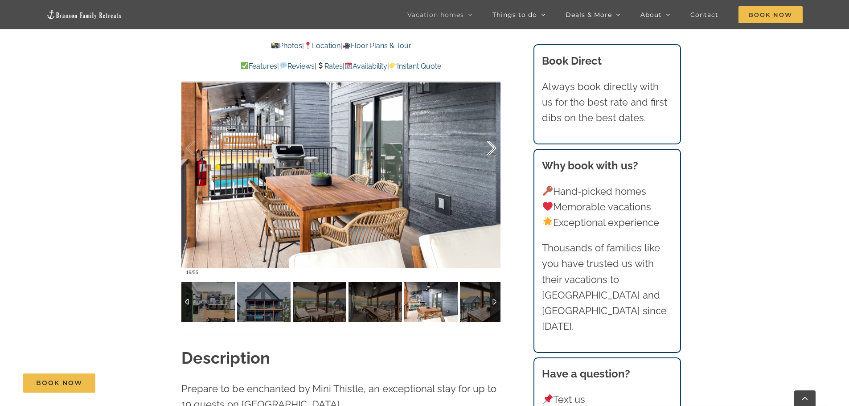
click at [490, 152] on div at bounding box center [483, 148] width 28 height 55
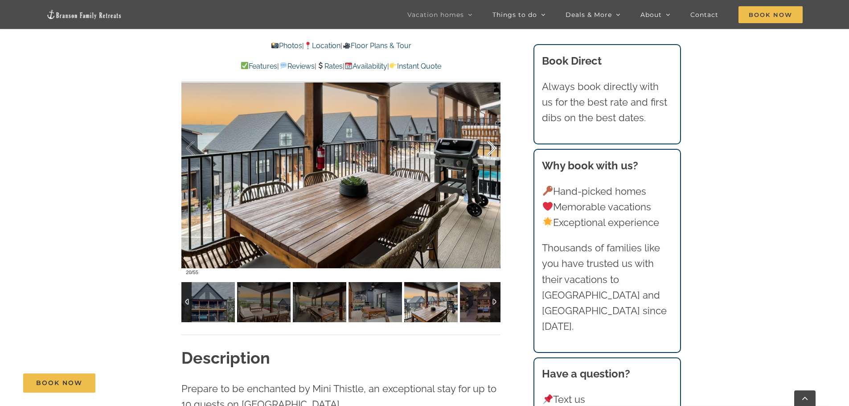
click at [490, 152] on div at bounding box center [483, 148] width 28 height 55
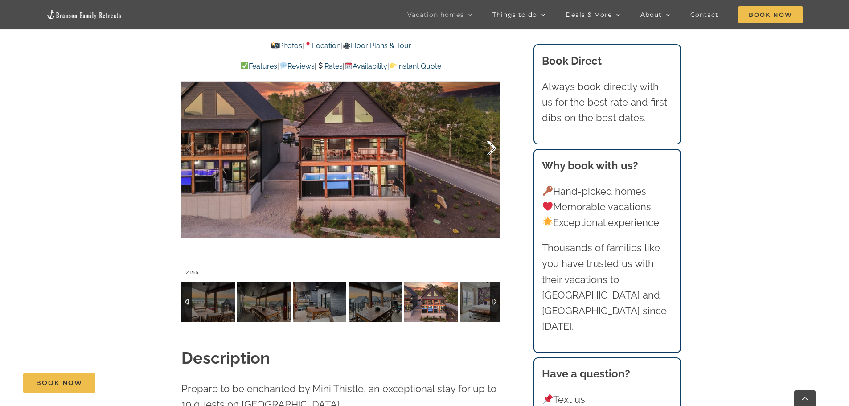
click at [490, 152] on div at bounding box center [483, 148] width 28 height 55
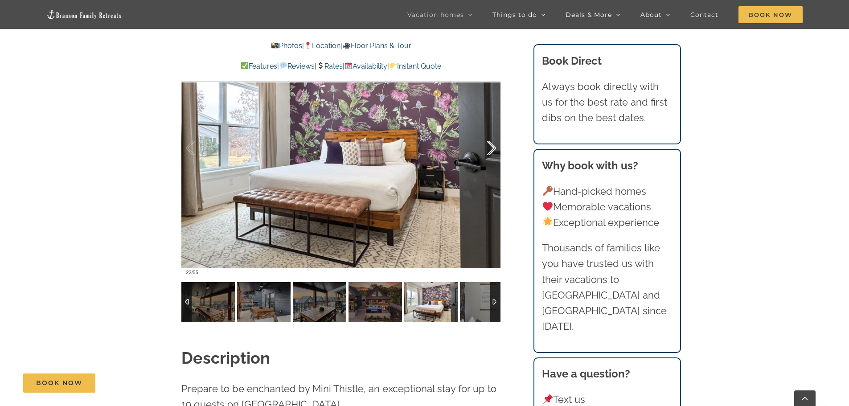
click at [490, 152] on div at bounding box center [483, 148] width 28 height 55
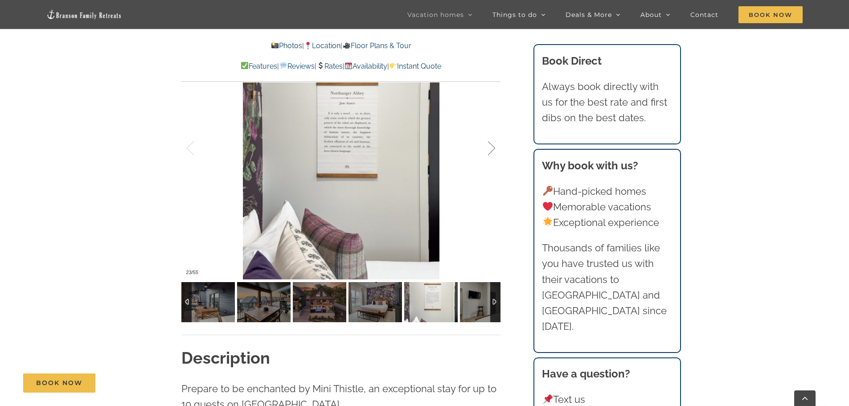
click at [490, 152] on div at bounding box center [483, 148] width 28 height 55
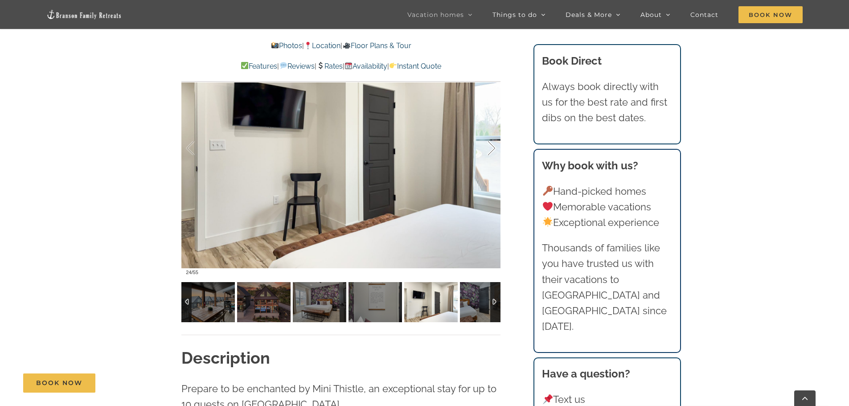
click at [490, 152] on div at bounding box center [483, 148] width 28 height 55
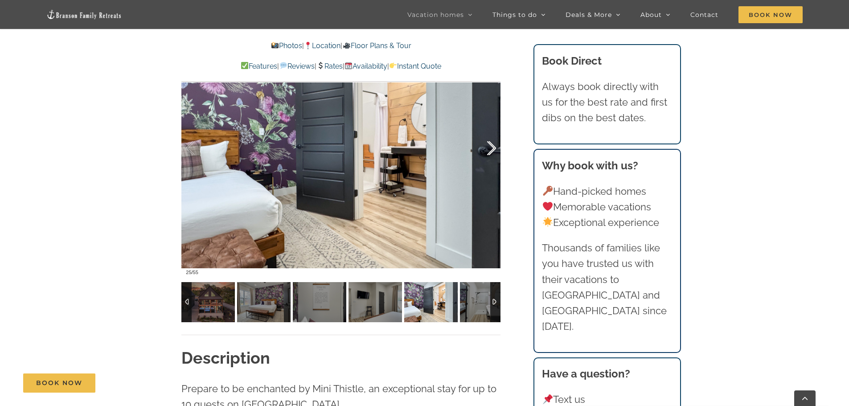
click at [490, 152] on div at bounding box center [483, 148] width 28 height 55
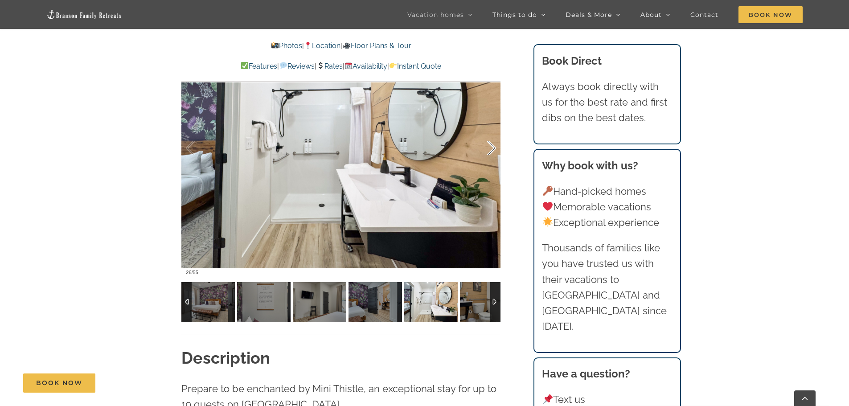
click at [490, 152] on div at bounding box center [483, 148] width 28 height 55
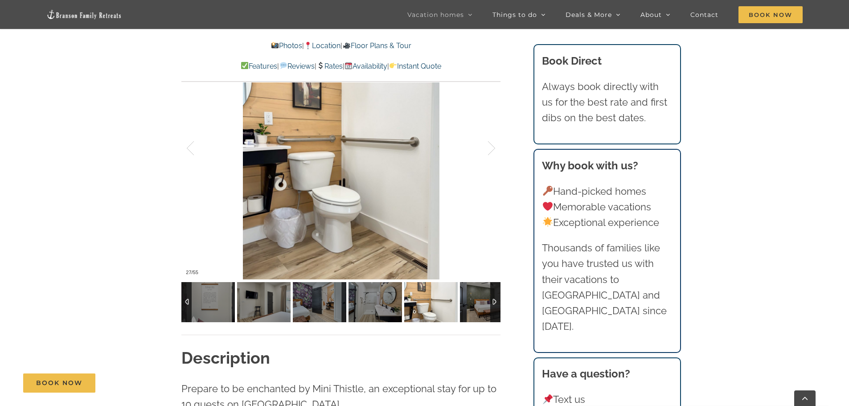
click at [386, 66] on link "Availability" at bounding box center [366, 66] width 43 height 8
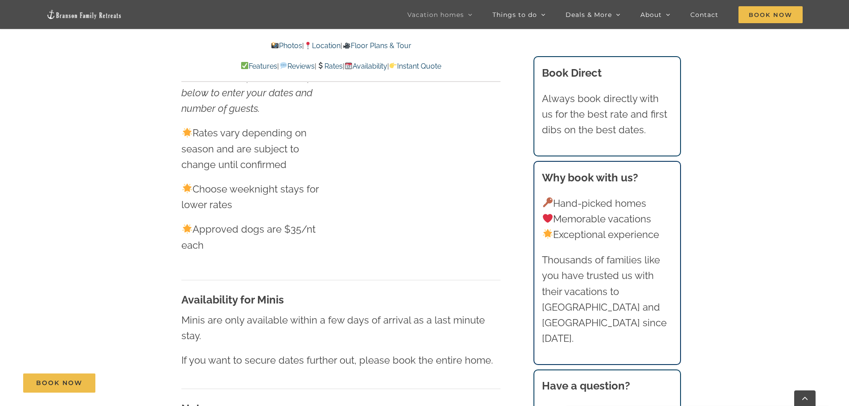
scroll to position [758, 0]
